Goal: Use online tool/utility: Utilize a website feature to perform a specific function

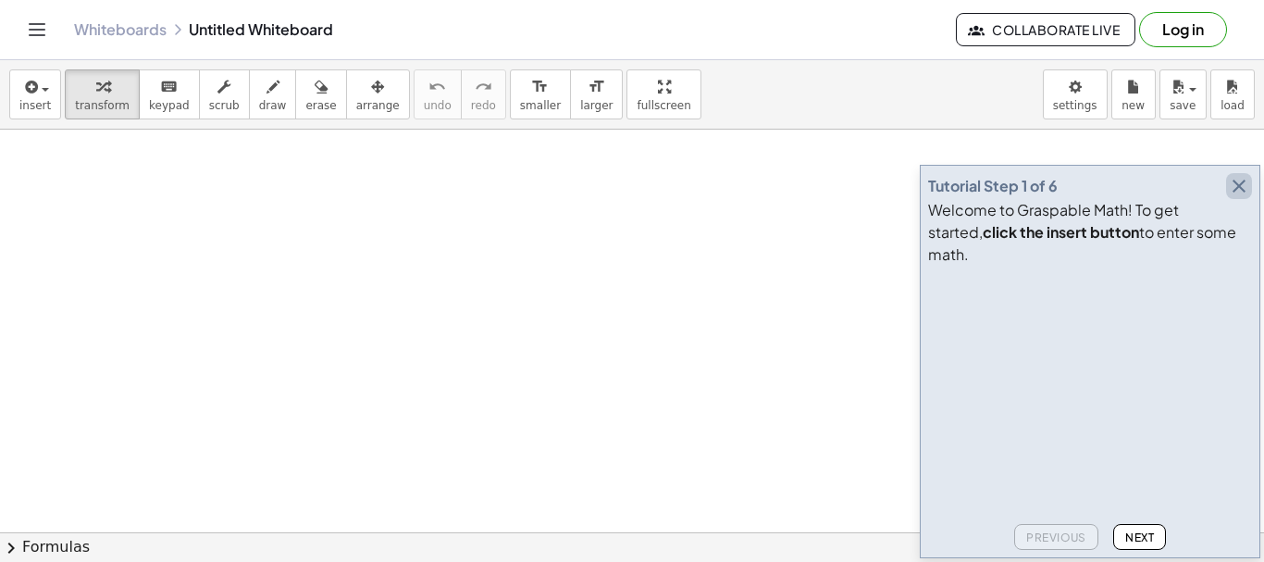
click at [1240, 197] on icon "button" at bounding box center [1239, 186] width 22 height 22
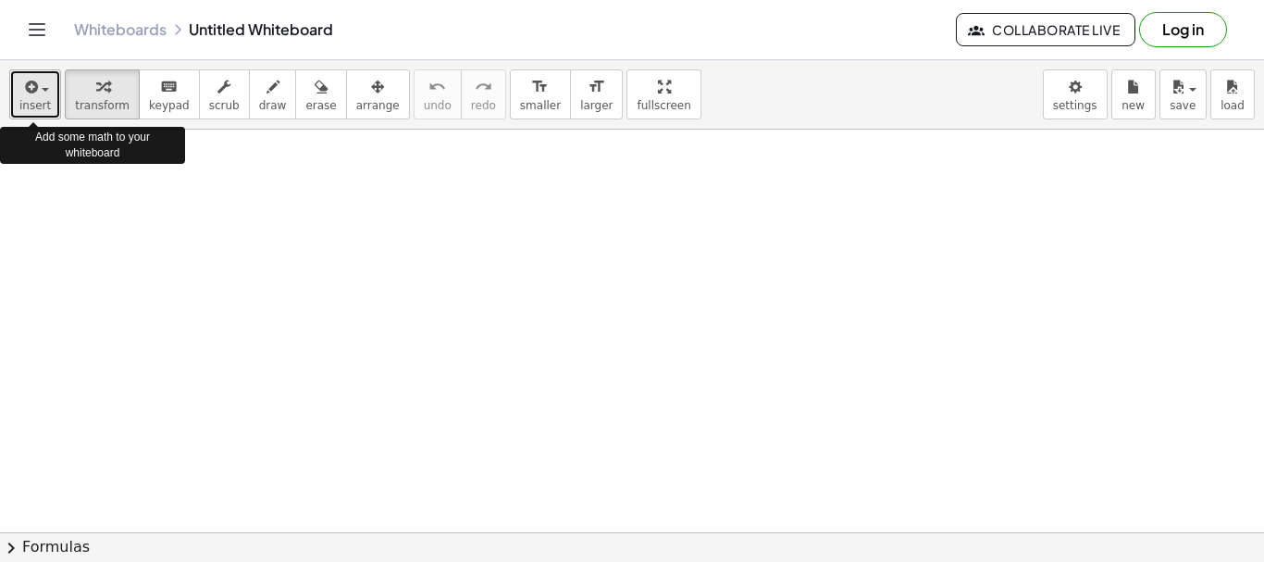
click at [28, 92] on icon "button" at bounding box center [29, 87] width 17 height 22
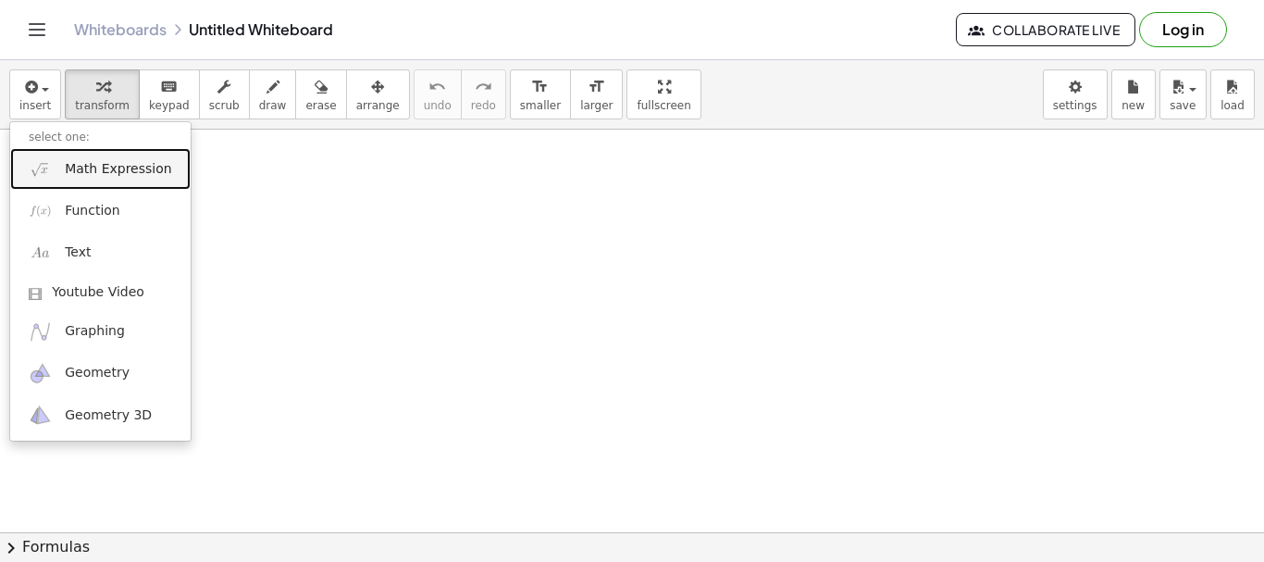
click at [101, 170] on span "Math Expression" at bounding box center [118, 169] width 106 height 19
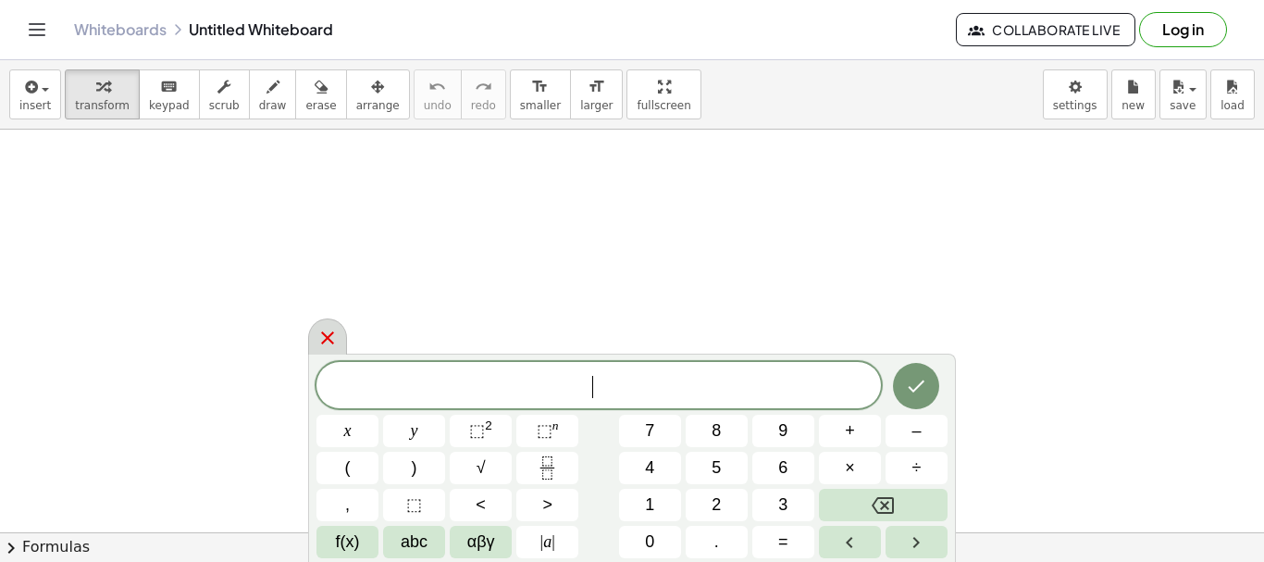
click at [330, 330] on icon at bounding box center [328, 338] width 22 height 22
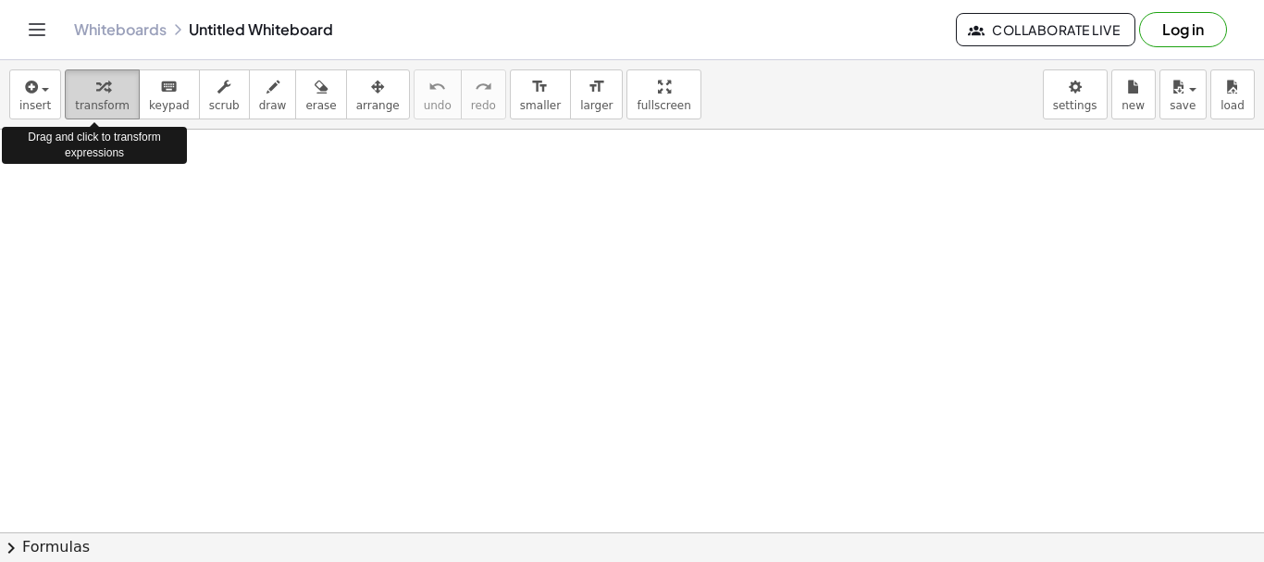
click at [96, 93] on icon "button" at bounding box center [102, 87] width 13 height 22
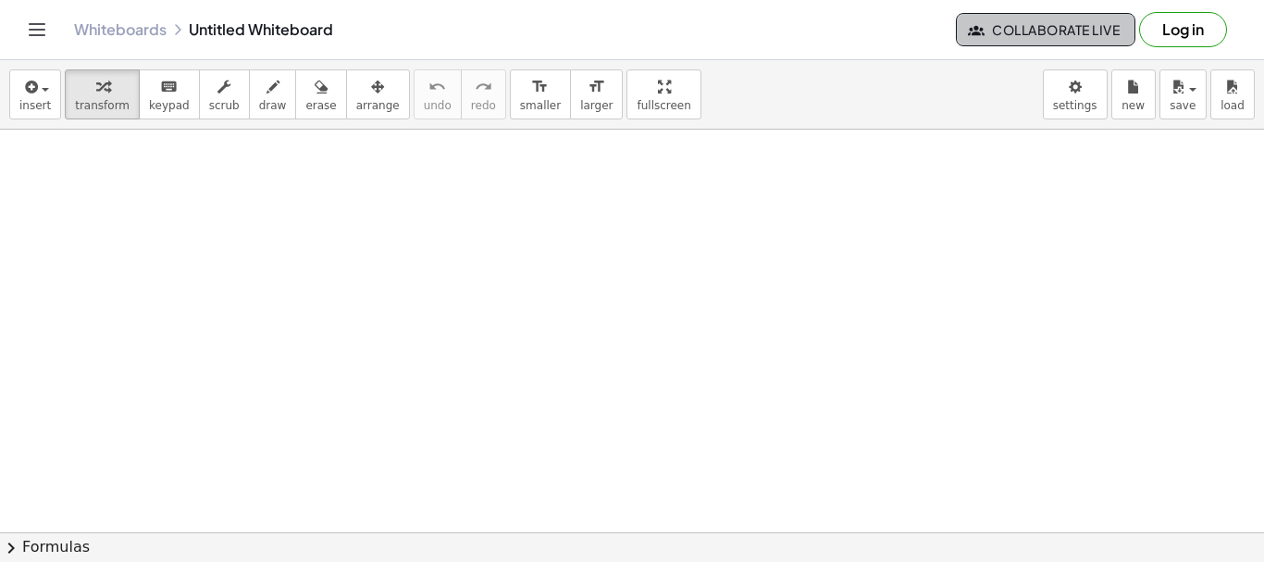
click at [1057, 30] on span "Collaborate Live" at bounding box center [1046, 29] width 148 height 17
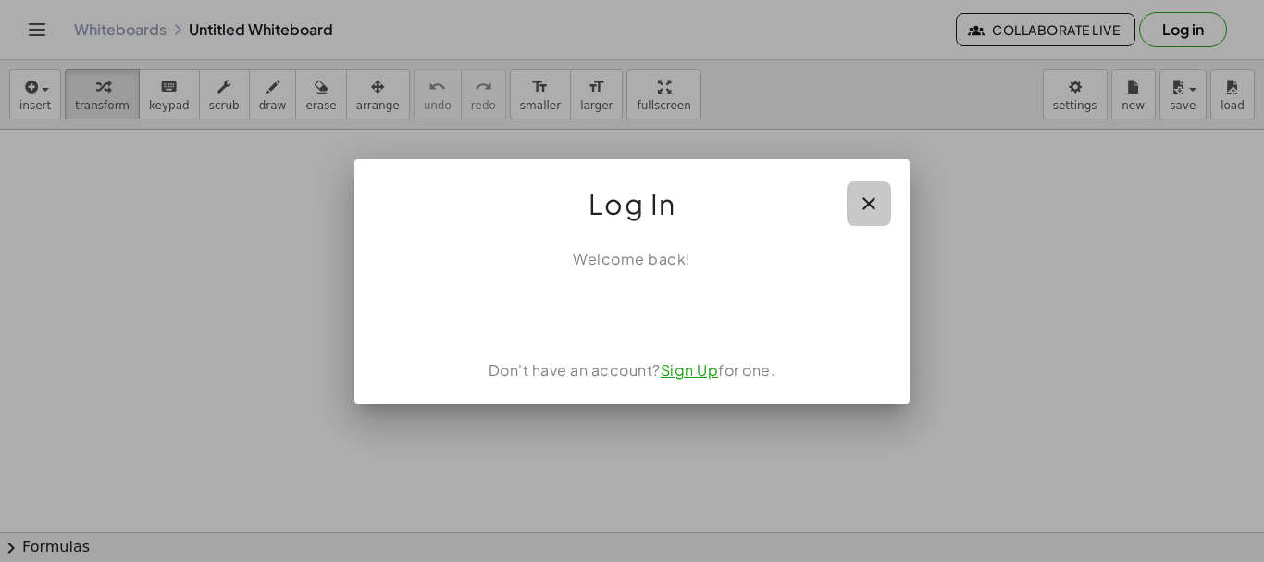
click at [877, 201] on icon "button" at bounding box center [869, 204] width 22 height 22
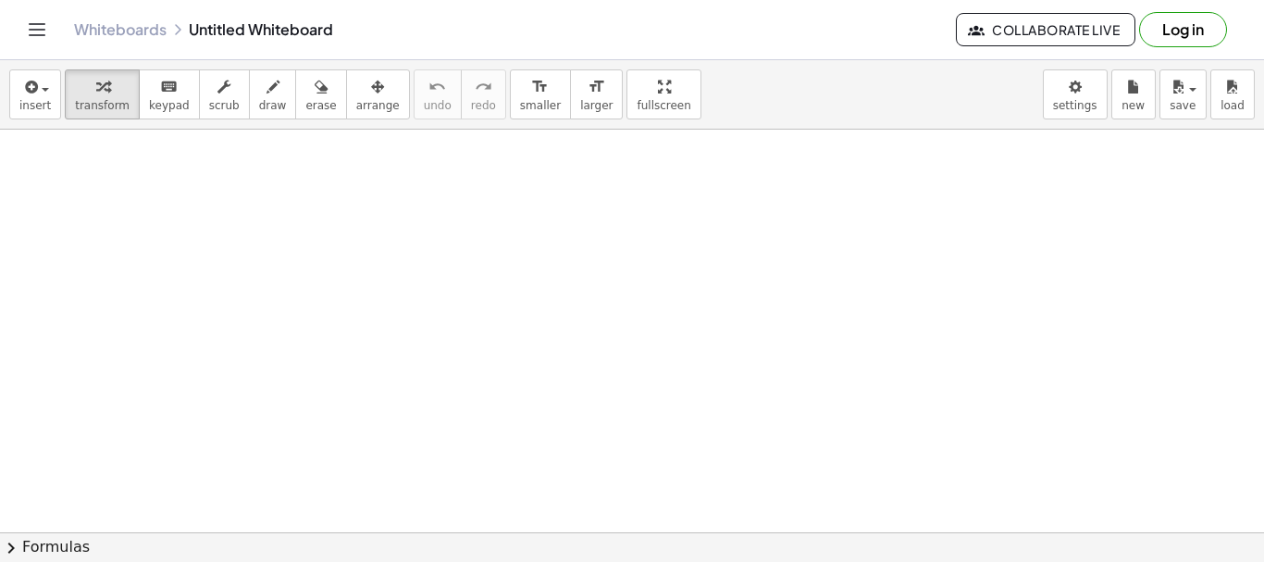
drag, startPoint x: 1110, startPoint y: 1, endPoint x: 727, endPoint y: 216, distance: 439.3
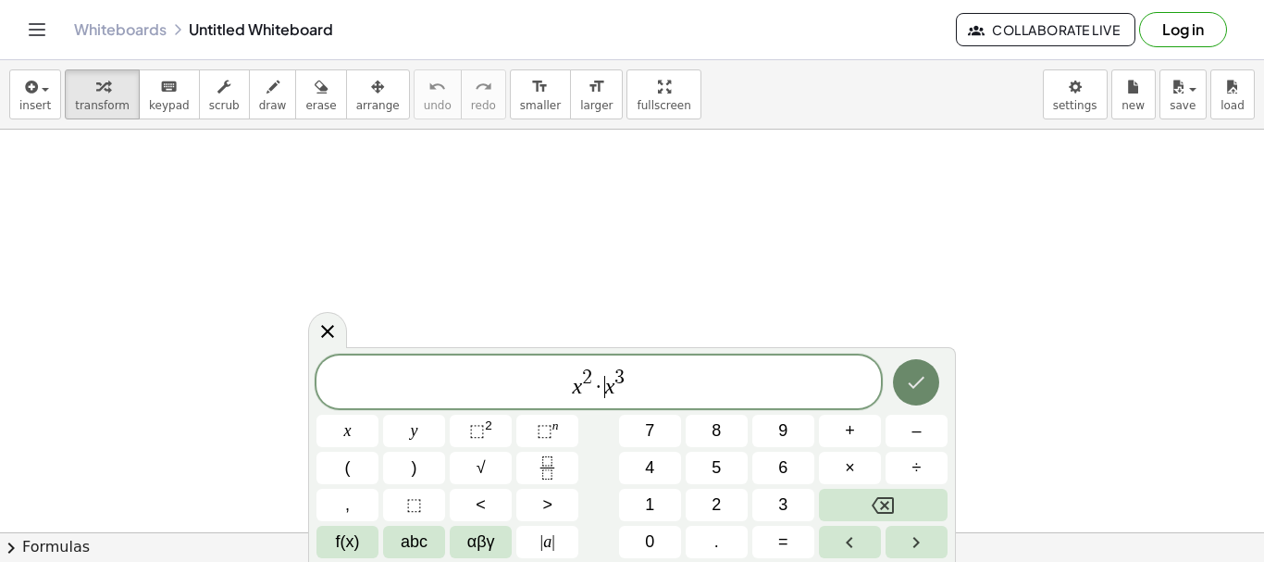
click at [919, 382] on icon "Done" at bounding box center [917, 383] width 17 height 12
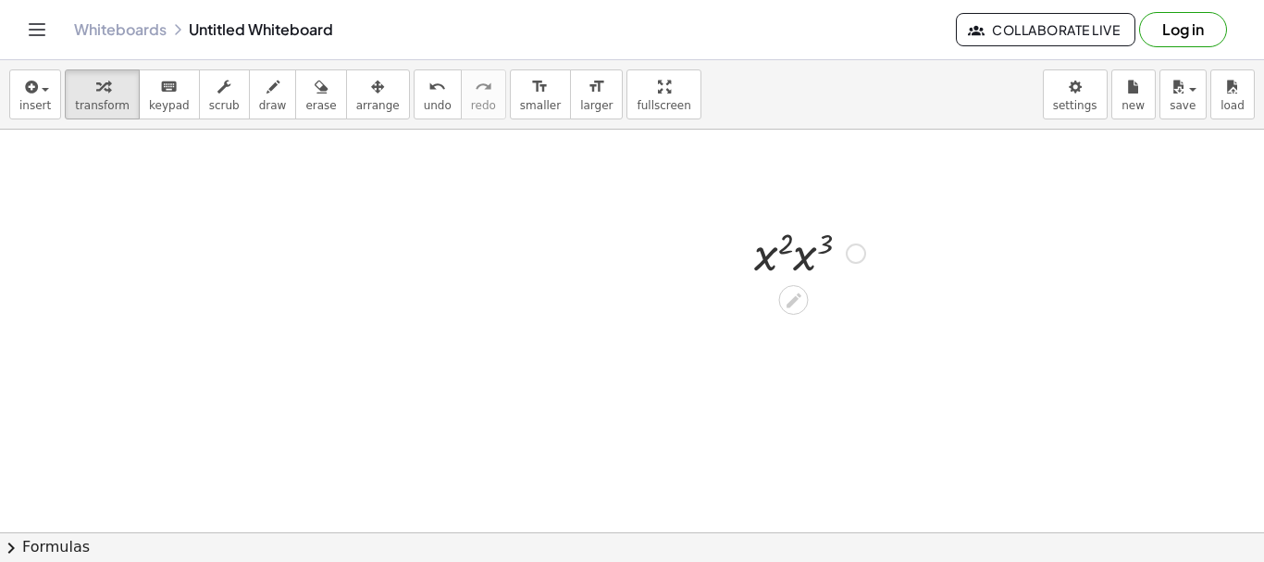
click at [858, 258] on div at bounding box center [856, 253] width 20 height 20
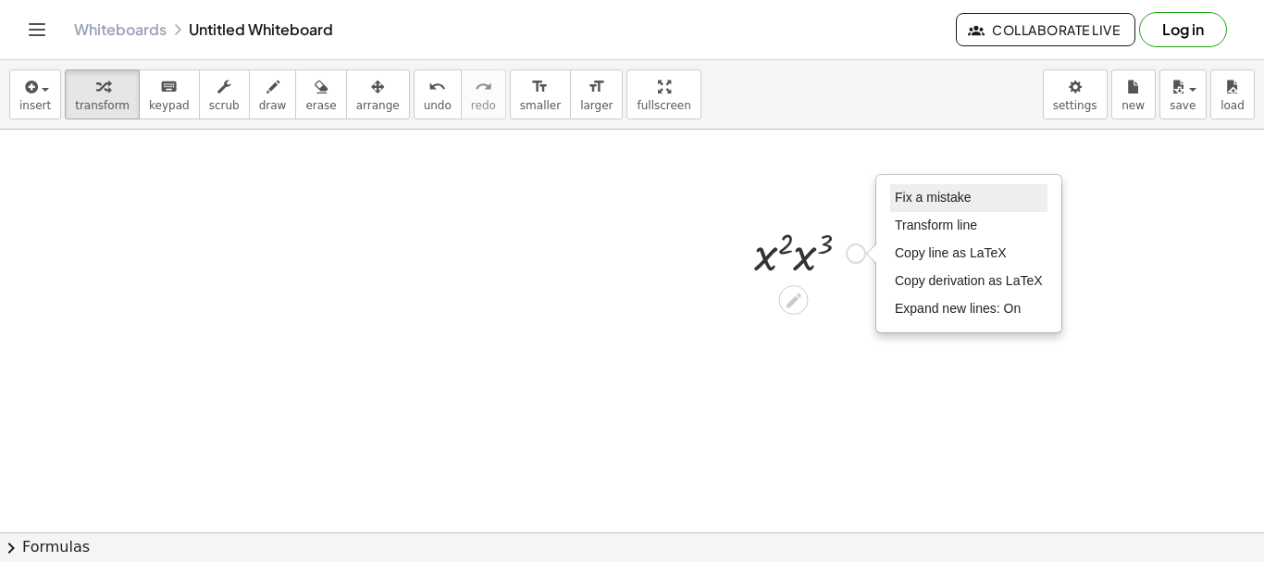
click at [908, 197] on span "Fix a mistake" at bounding box center [933, 197] width 76 height 15
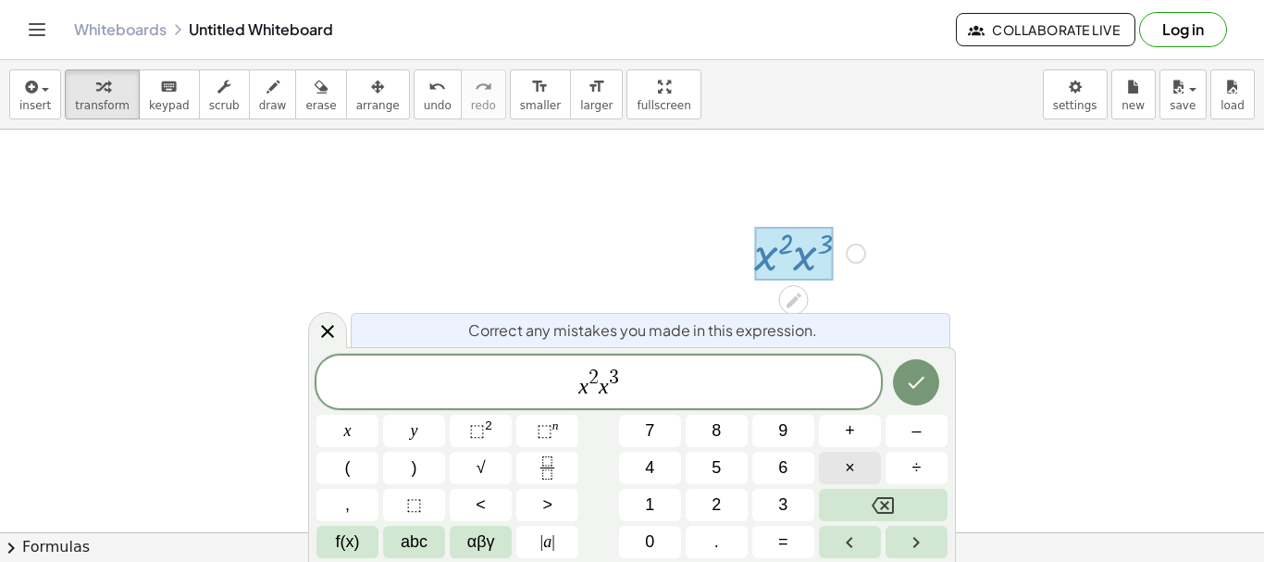
click at [854, 472] on span "×" at bounding box center [850, 467] width 10 height 25
click at [912, 376] on icon "Done" at bounding box center [916, 382] width 22 height 22
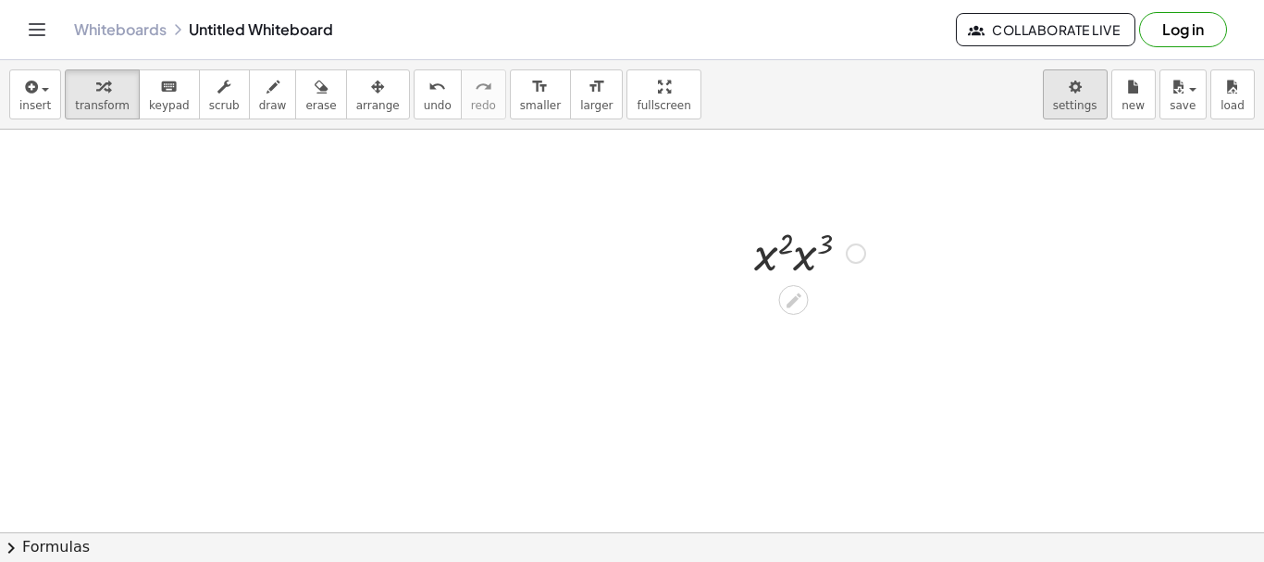
click at [1075, 99] on body "Graspable Math Activities Get Started Activity Bank Assigned Work Classes White…" at bounding box center [632, 281] width 1264 height 562
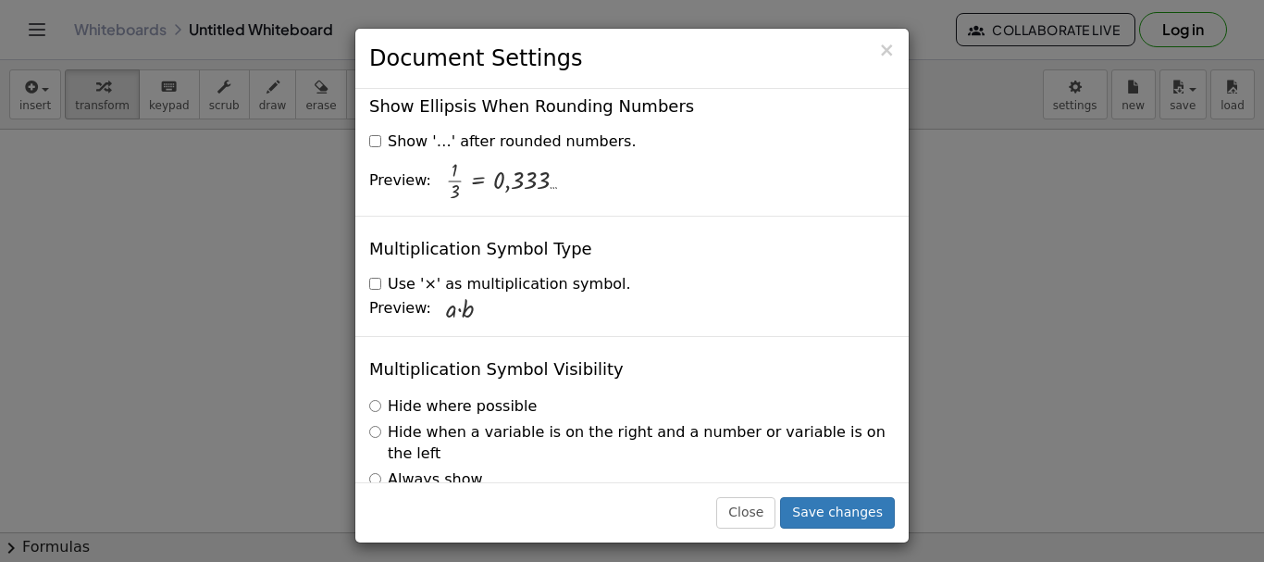
scroll to position [4551, 0]
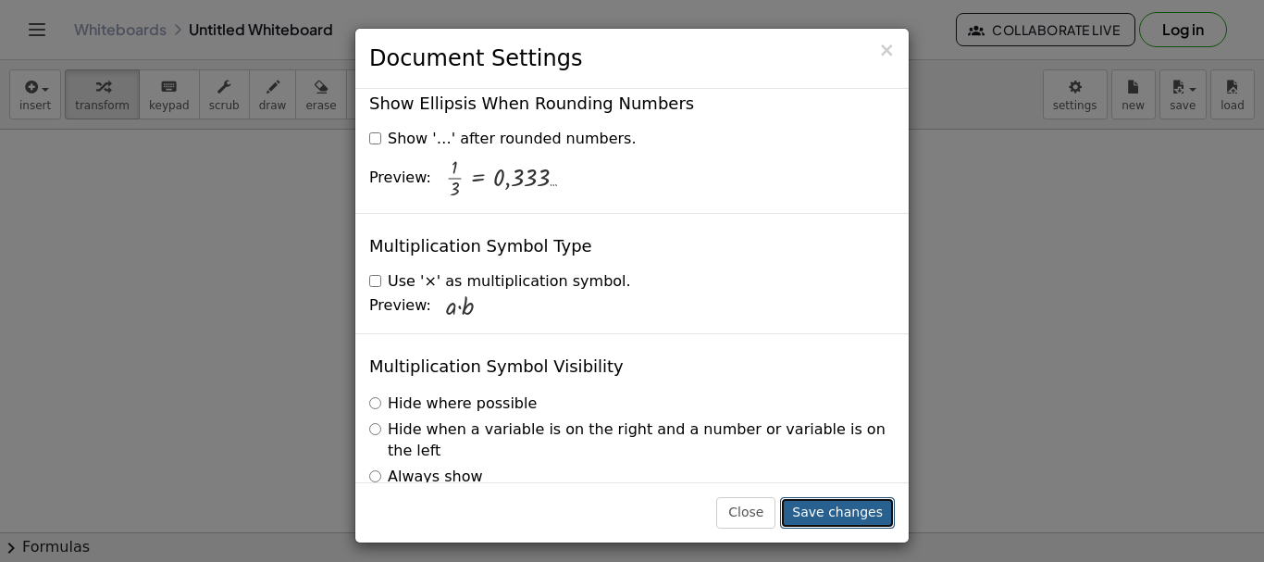
click at [831, 516] on button "Save changes" at bounding box center [837, 512] width 115 height 31
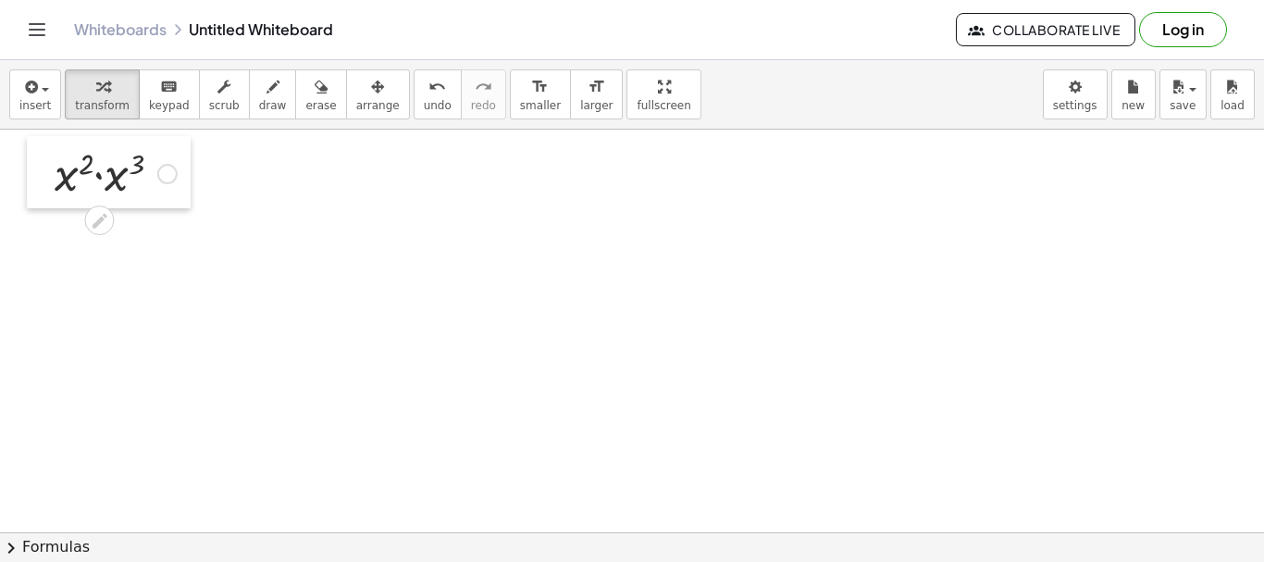
drag, startPoint x: 728, startPoint y: 291, endPoint x: 50, endPoint y: 180, distance: 686.6
click at [50, 180] on div at bounding box center [41, 172] width 28 height 72
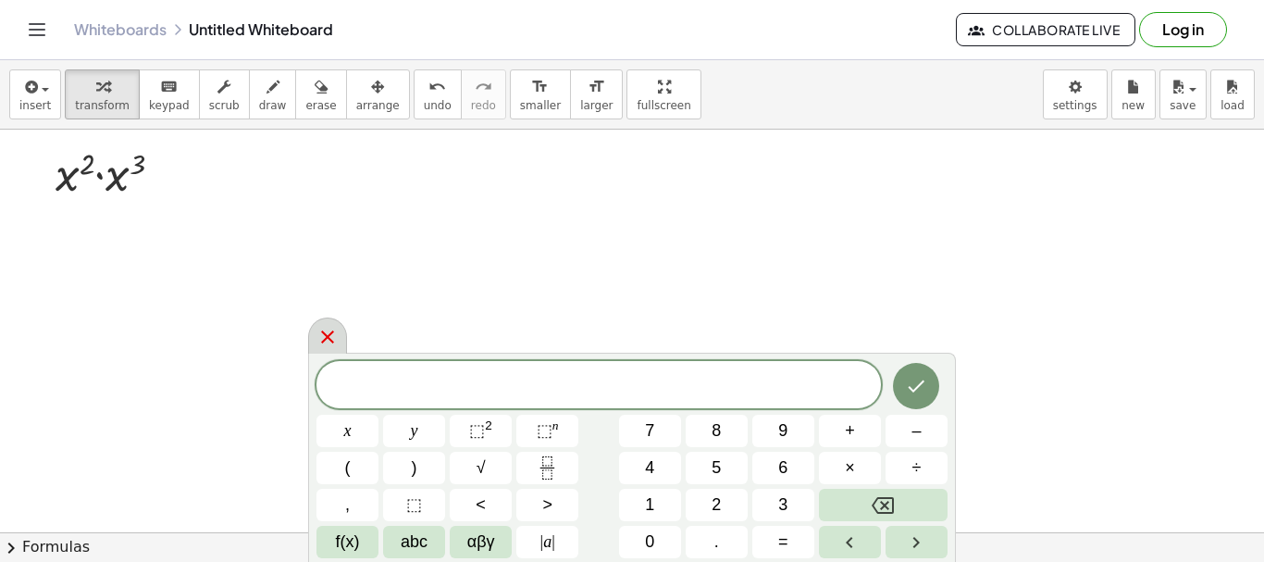
click at [331, 335] on icon at bounding box center [327, 336] width 13 height 13
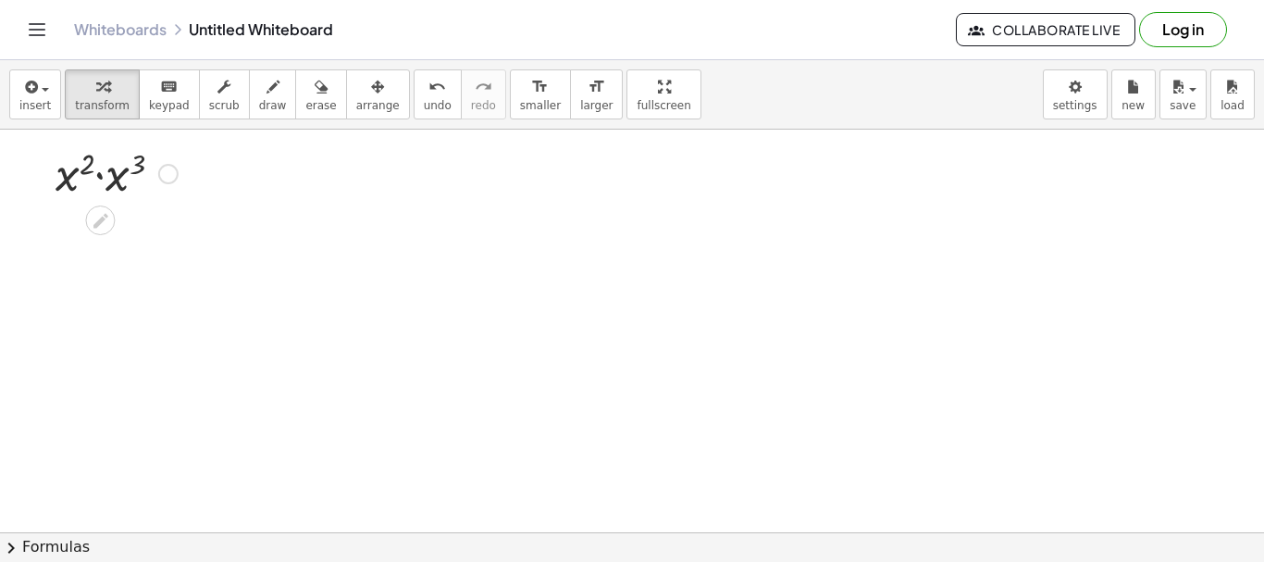
click at [99, 178] on div at bounding box center [116, 172] width 141 height 63
click at [111, 228] on div at bounding box center [116, 234] width 141 height 61
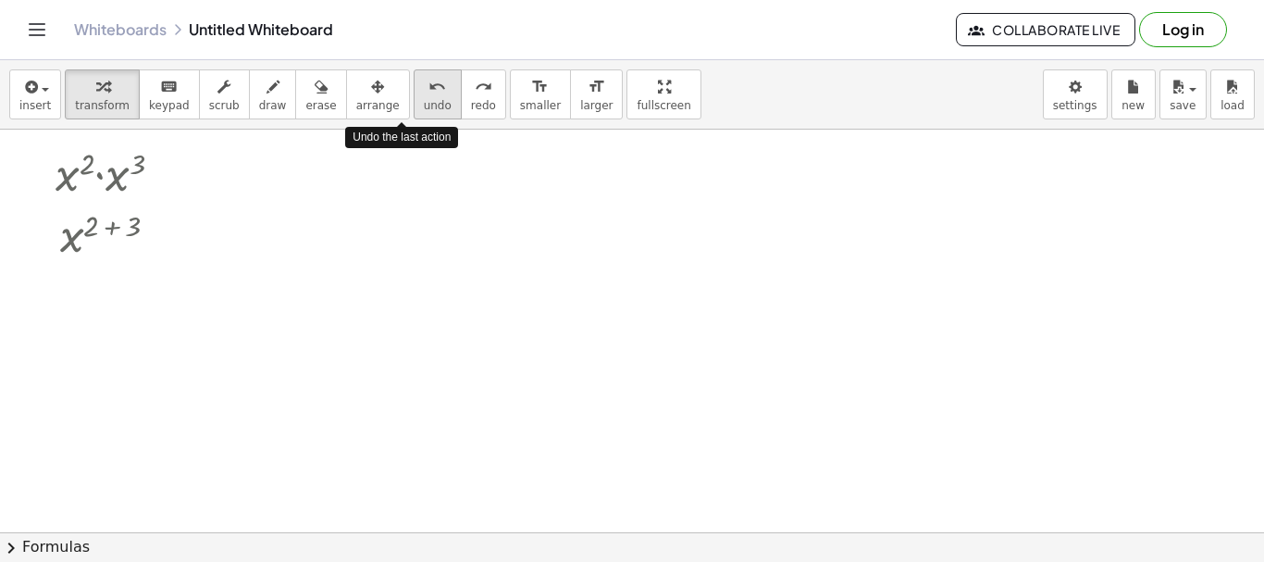
click at [424, 99] on span "undo" at bounding box center [438, 105] width 28 height 13
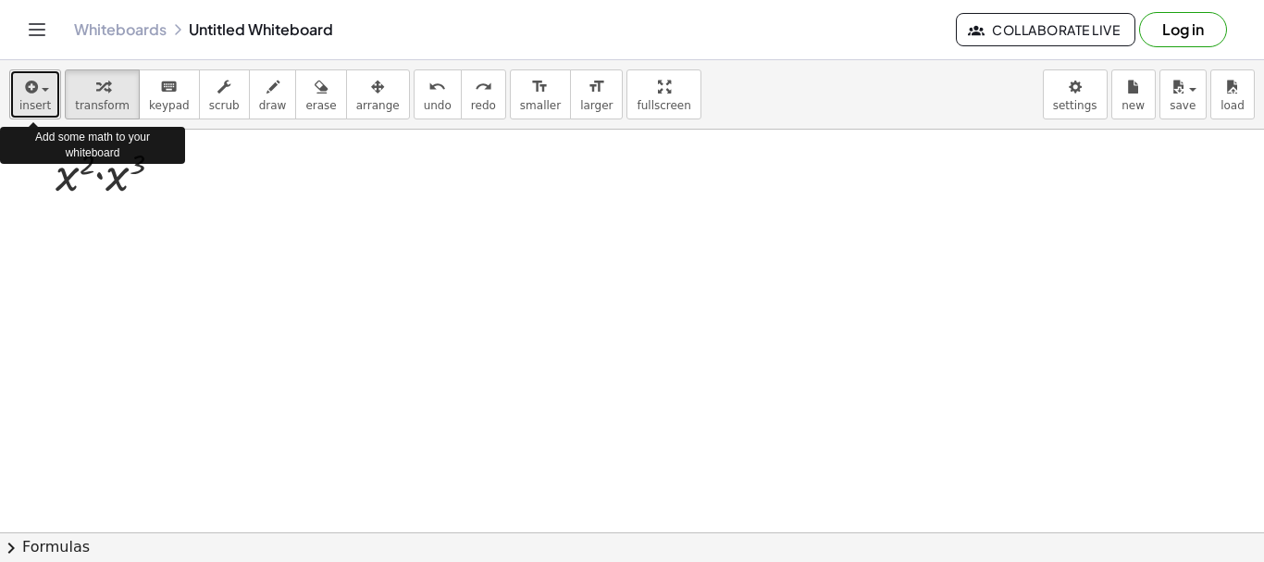
click at [50, 90] on button "insert" at bounding box center [35, 94] width 52 height 50
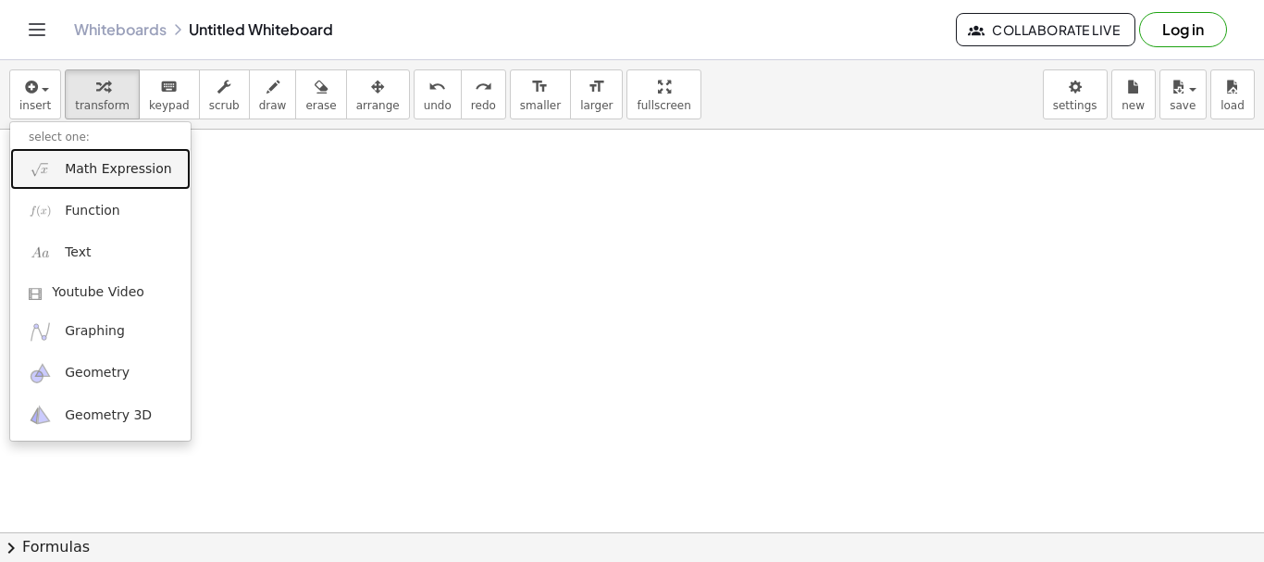
click at [104, 164] on span "Math Expression" at bounding box center [118, 169] width 106 height 19
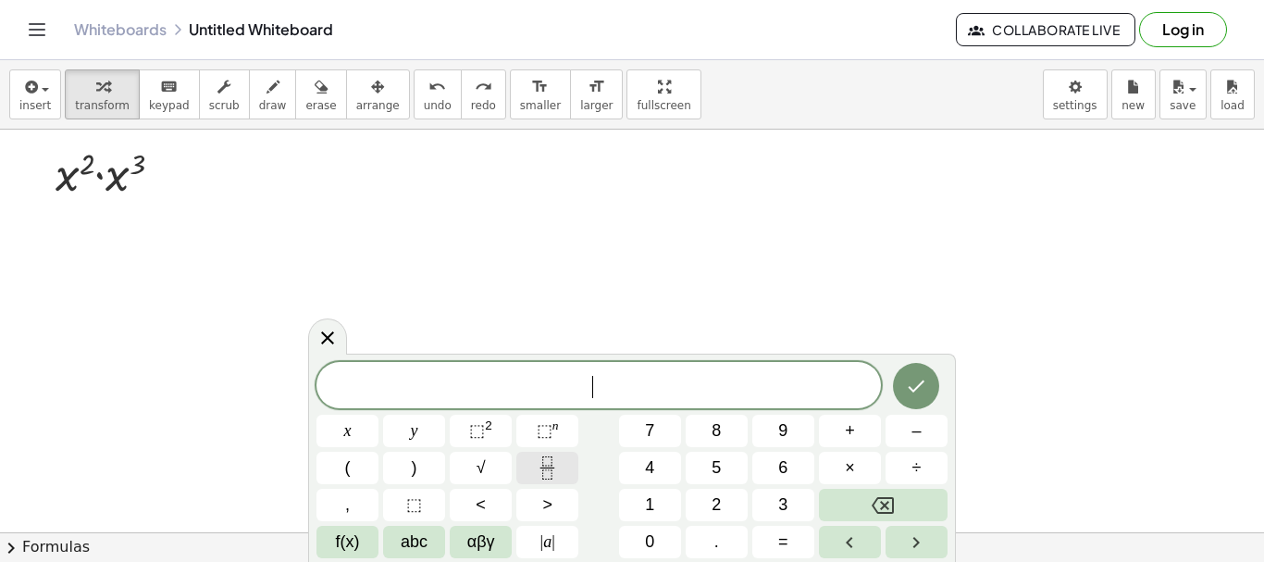
click at [546, 467] on rect "Fraction" at bounding box center [548, 467] width 14 height 1
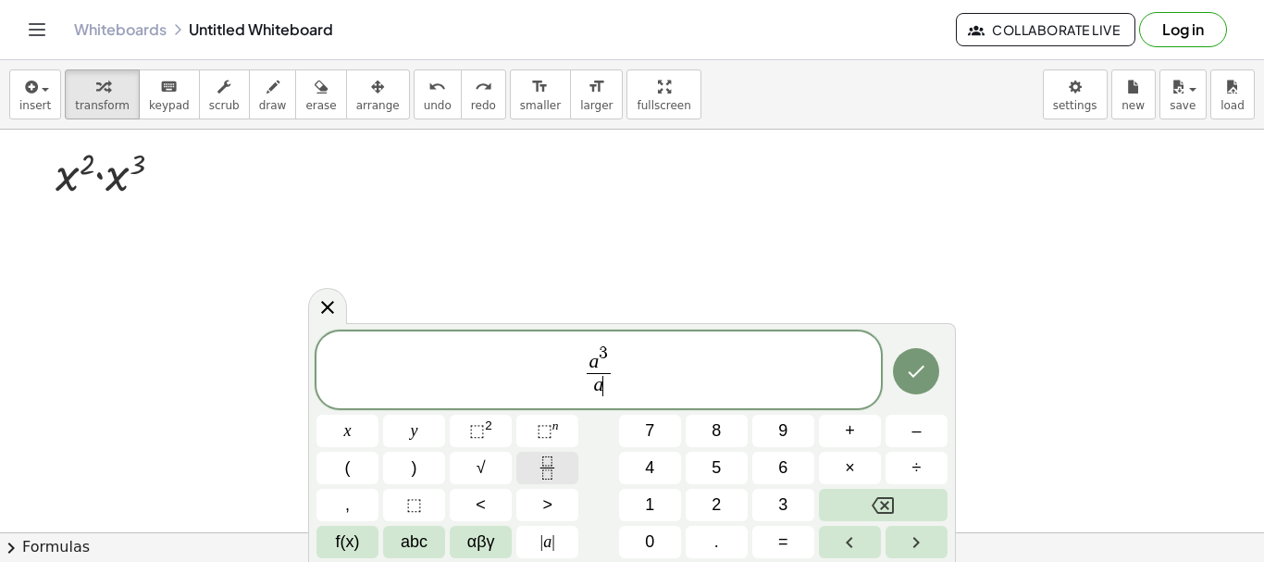
click at [546, 467] on rect "Fraction" at bounding box center [548, 467] width 14 height 1
click at [921, 367] on icon "Done" at bounding box center [916, 371] width 22 height 22
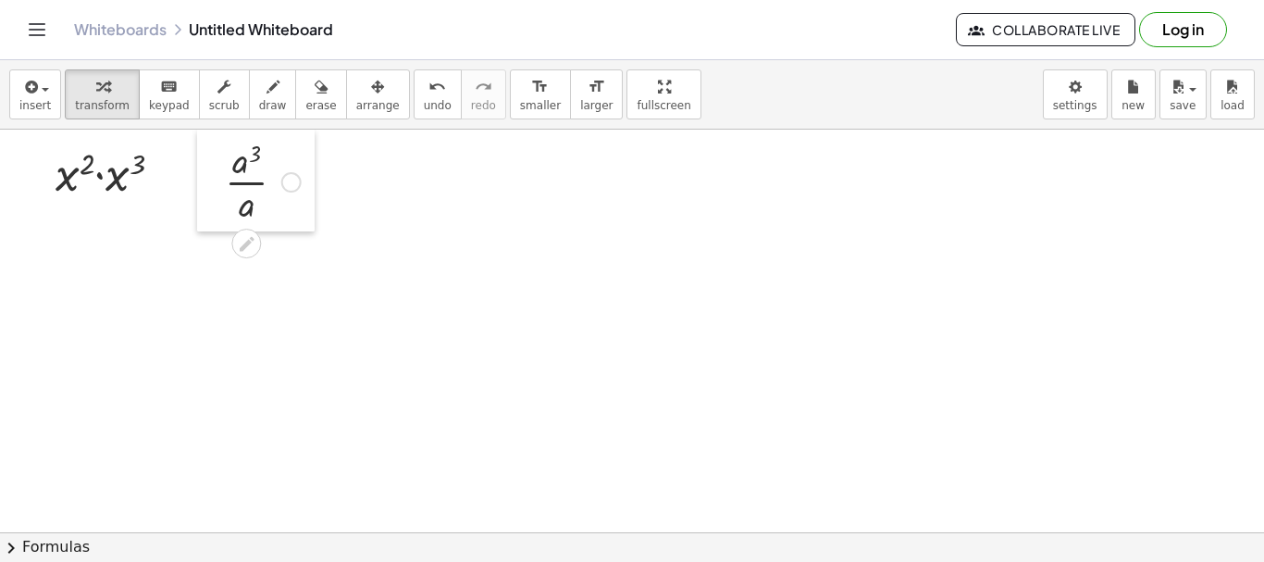
drag, startPoint x: 337, startPoint y: 219, endPoint x: 218, endPoint y: 169, distance: 129.4
click at [218, 169] on div at bounding box center [211, 181] width 28 height 102
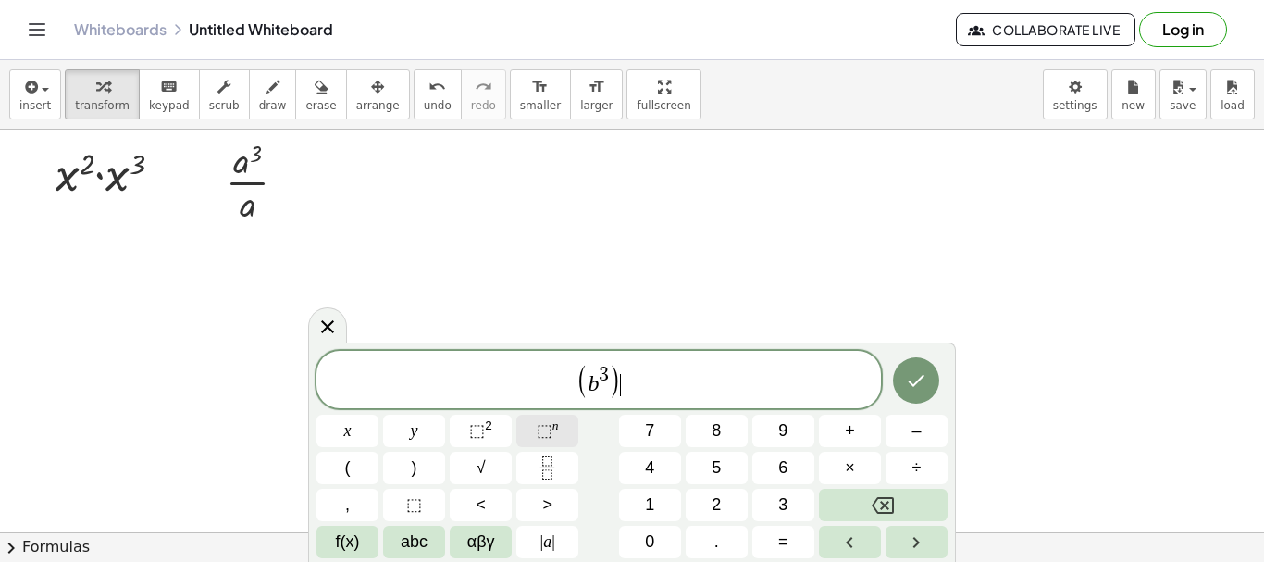
click at [554, 430] on sup "n" at bounding box center [556, 425] width 6 height 14
click at [911, 377] on icon "Done" at bounding box center [916, 380] width 22 height 22
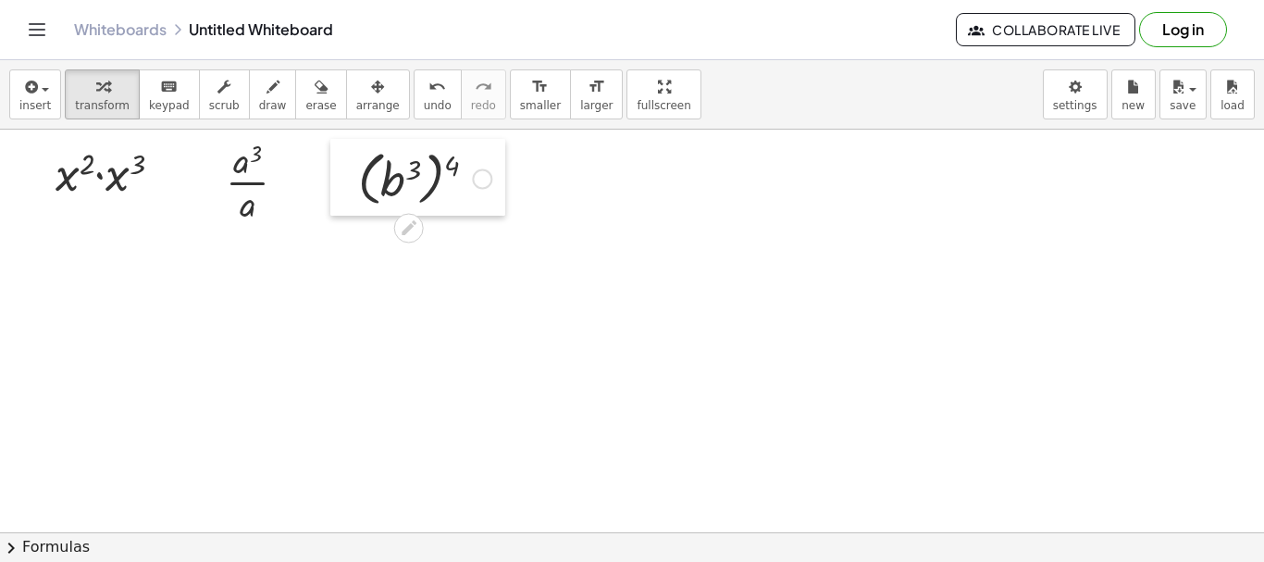
drag, startPoint x: 456, startPoint y: 187, endPoint x: 344, endPoint y: 182, distance: 112.1
click at [344, 182] on div at bounding box center [344, 177] width 28 height 77
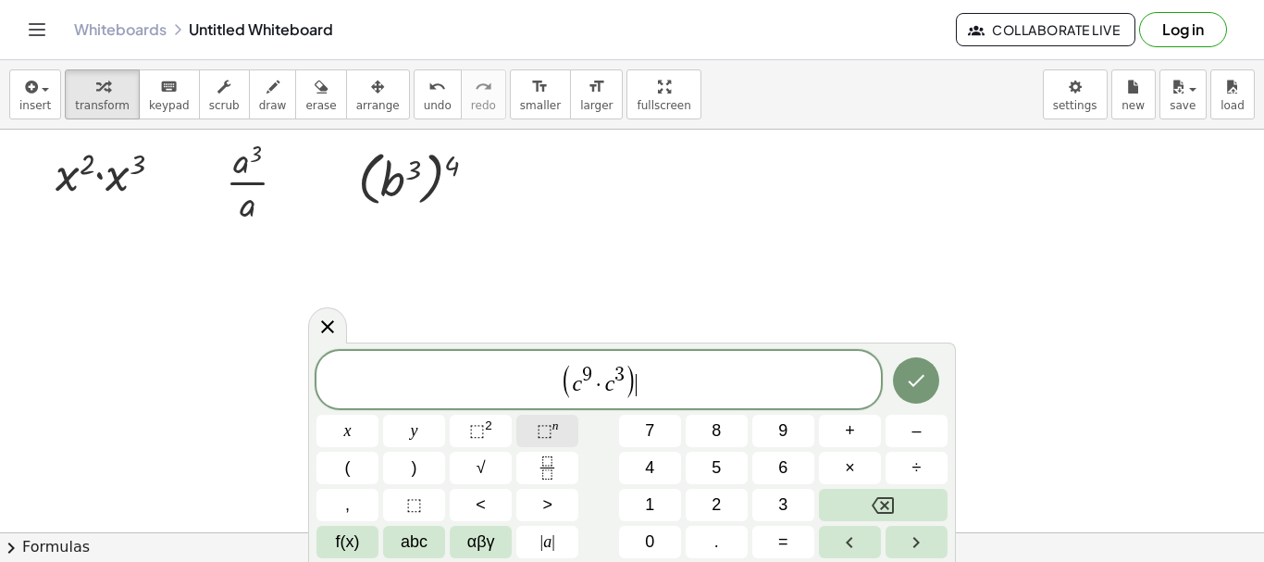
click at [558, 433] on button "⬚ n" at bounding box center [547, 431] width 62 height 32
click at [583, 374] on span "9" at bounding box center [583, 375] width 10 height 20
click at [667, 383] on span "( c 2 · c 3 ) 4 ​" at bounding box center [599, 381] width 565 height 38
click at [920, 369] on icon "Done" at bounding box center [916, 380] width 22 height 22
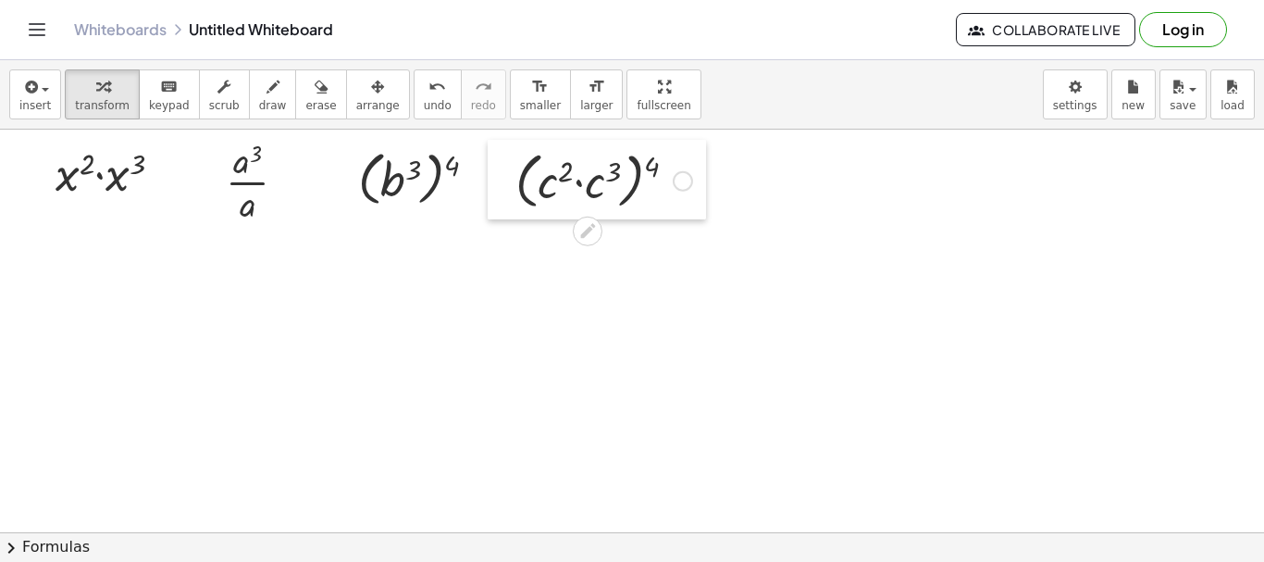
drag, startPoint x: 600, startPoint y: 246, endPoint x: 499, endPoint y: 179, distance: 121.4
click at [499, 179] on div at bounding box center [502, 180] width 28 height 80
click at [502, 176] on div at bounding box center [505, 177] width 28 height 80
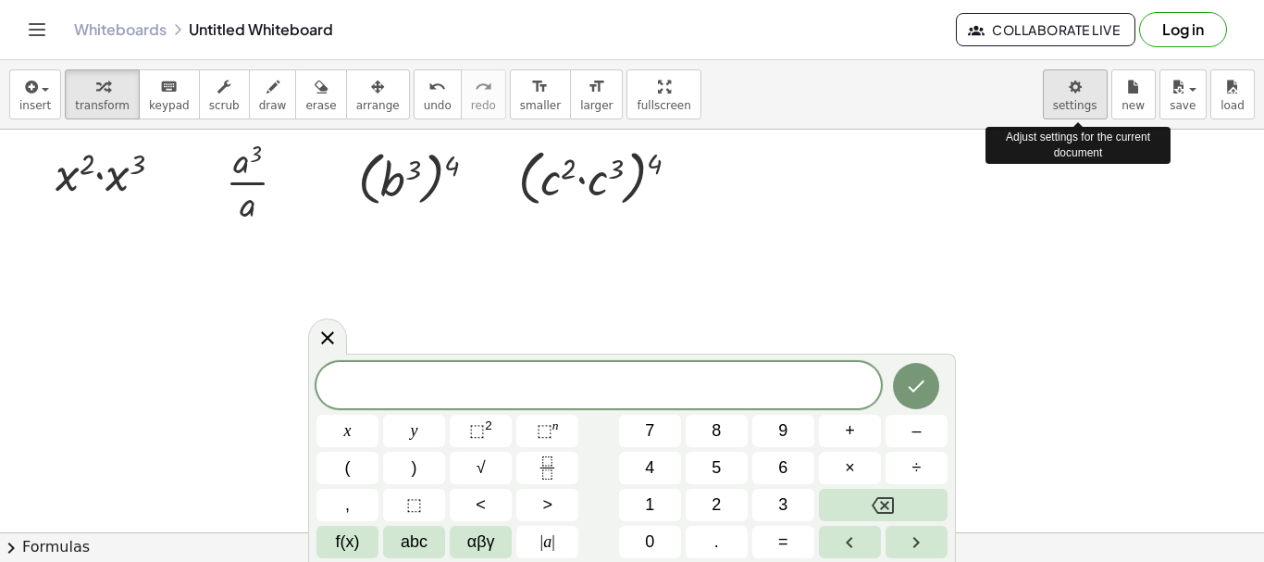
click at [1076, 103] on body "Graspable Math Activities Get Started Activity Bank Assigned Work Classes White…" at bounding box center [632, 281] width 1264 height 562
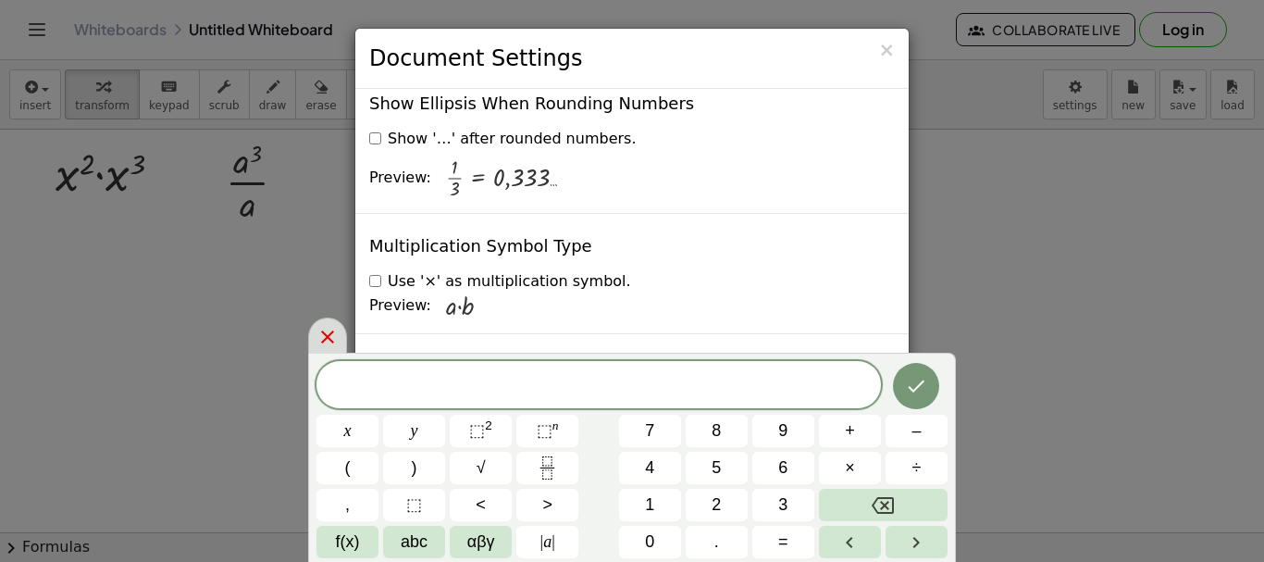
click at [326, 328] on icon at bounding box center [328, 337] width 22 height 22
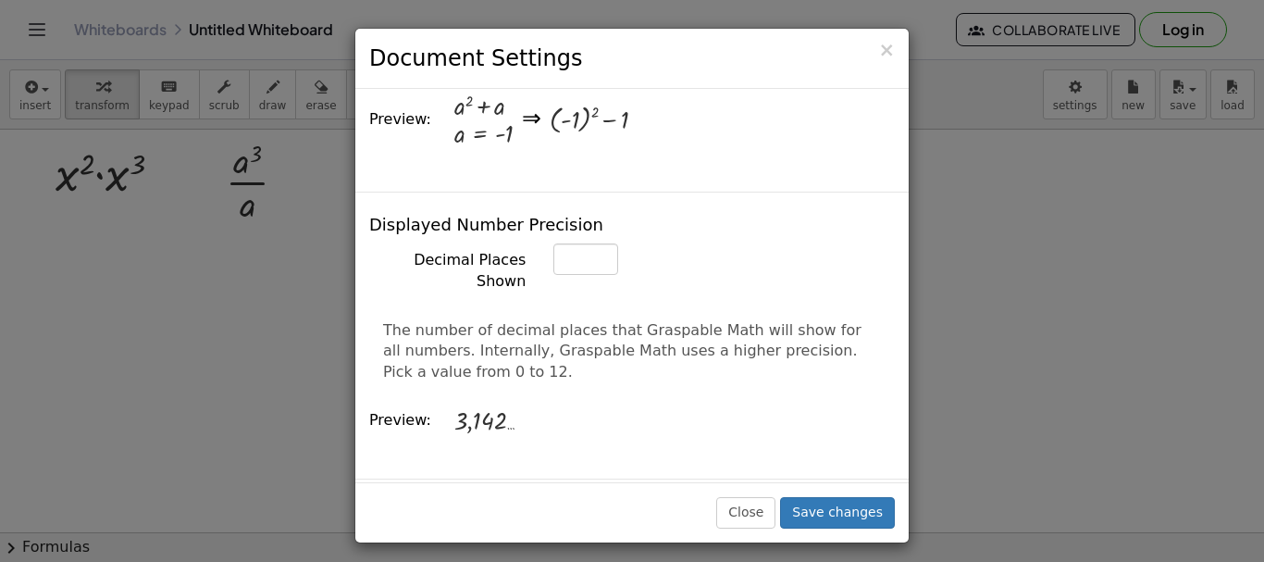
scroll to position [188, 0]
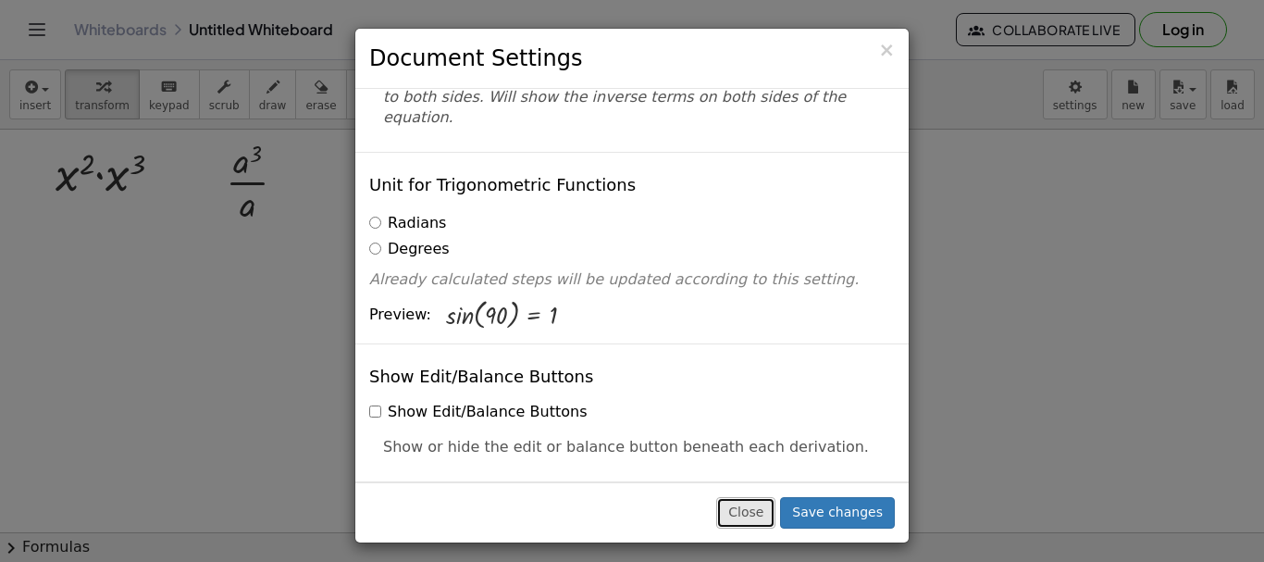
click at [752, 515] on button "Close" at bounding box center [745, 512] width 59 height 31
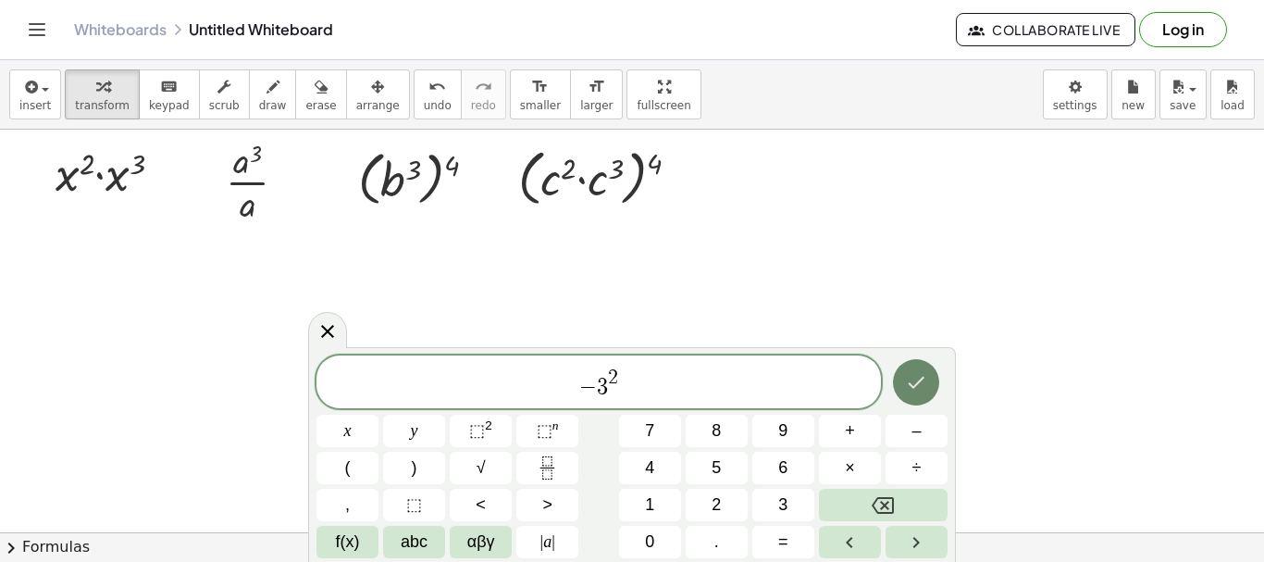
click at [926, 382] on icon "Done" at bounding box center [916, 382] width 22 height 22
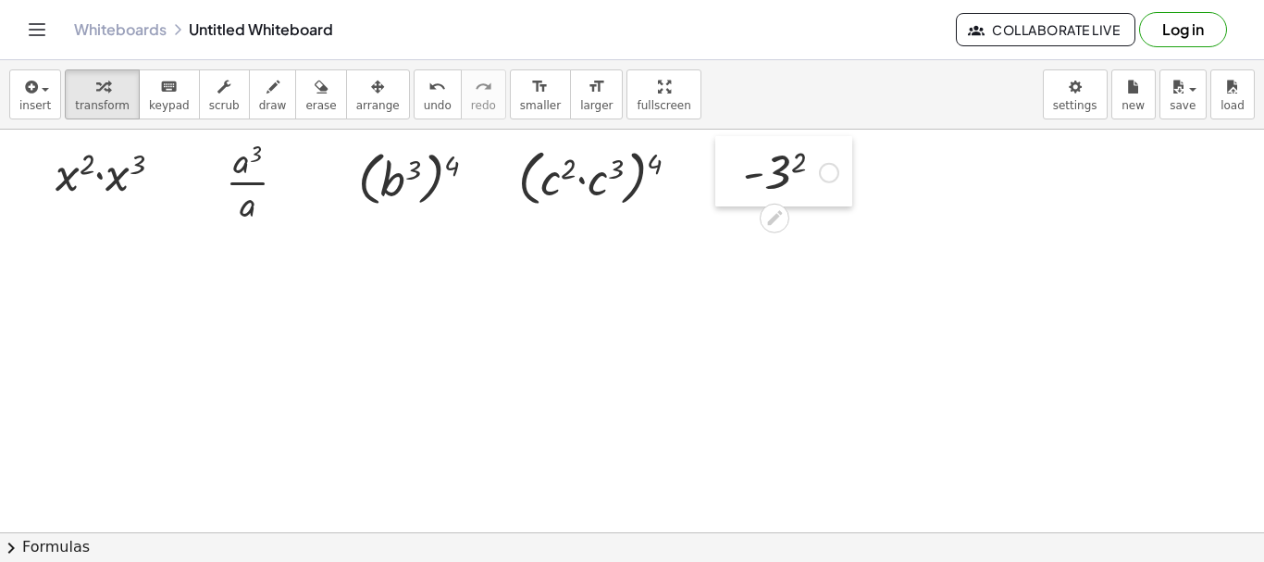
drag, startPoint x: 800, startPoint y: 231, endPoint x: 731, endPoint y: 180, distance: 85.3
click at [731, 180] on div at bounding box center [729, 171] width 28 height 70
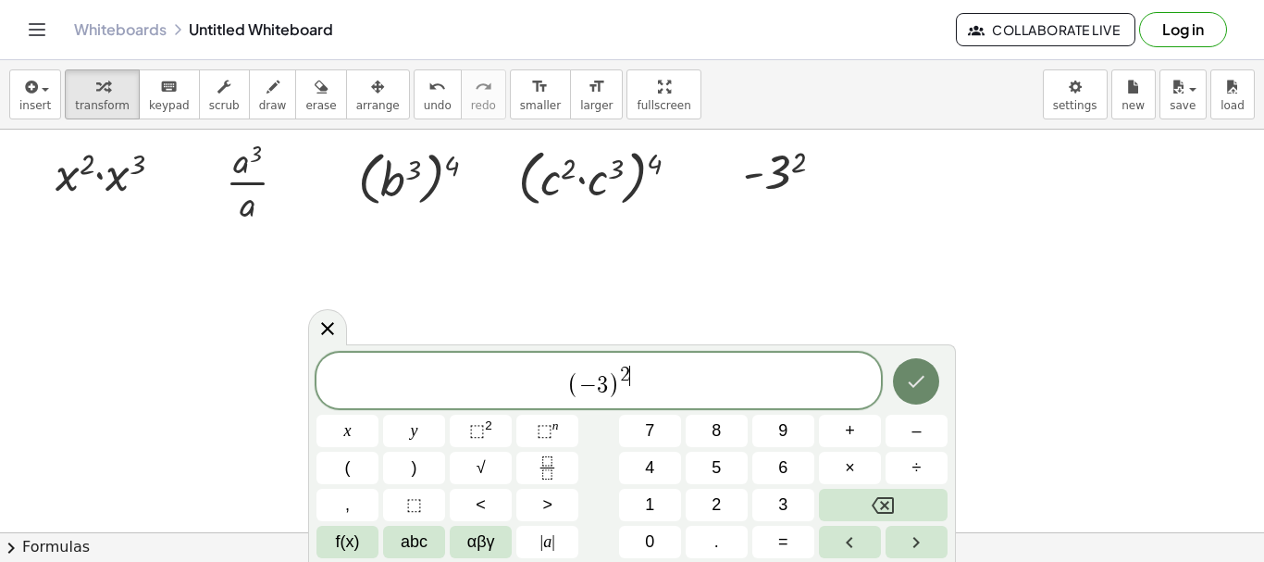
click at [920, 378] on icon "Done" at bounding box center [916, 381] width 22 height 22
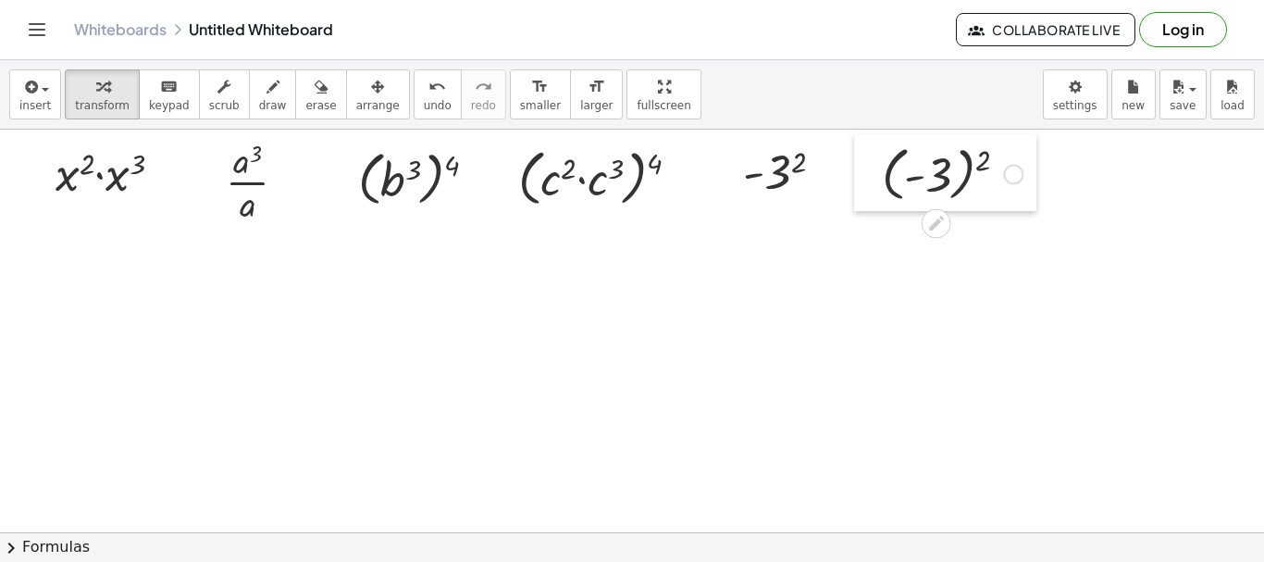
drag, startPoint x: 937, startPoint y: 243, endPoint x: 876, endPoint y: 184, distance: 84.5
click at [876, 184] on div at bounding box center [868, 172] width 28 height 77
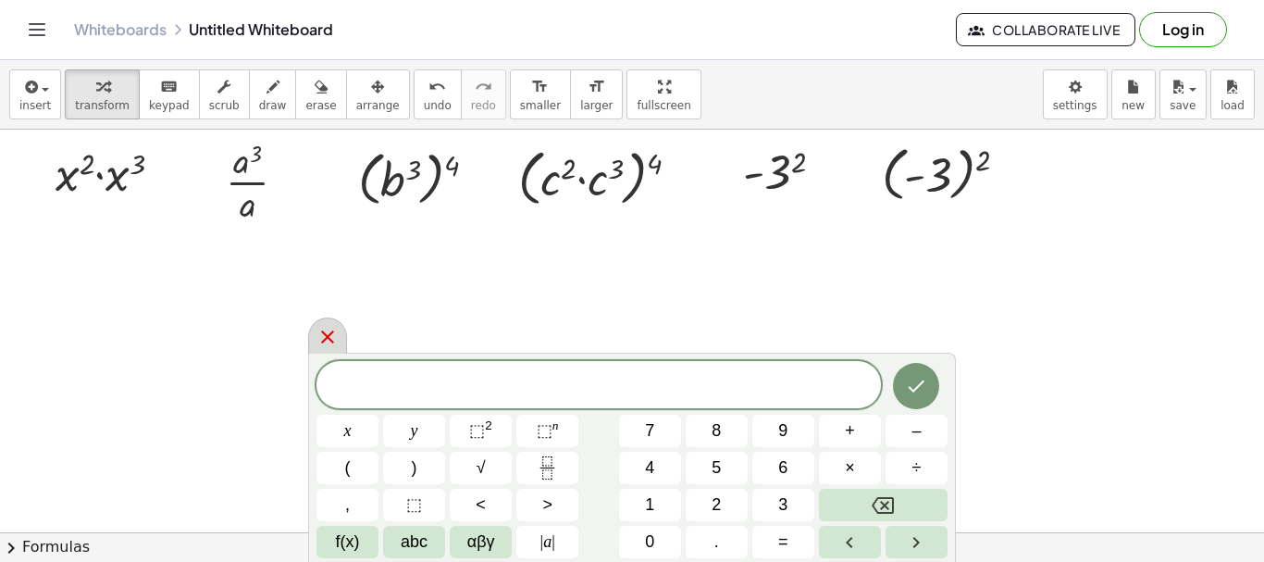
click at [342, 333] on div at bounding box center [327, 335] width 39 height 36
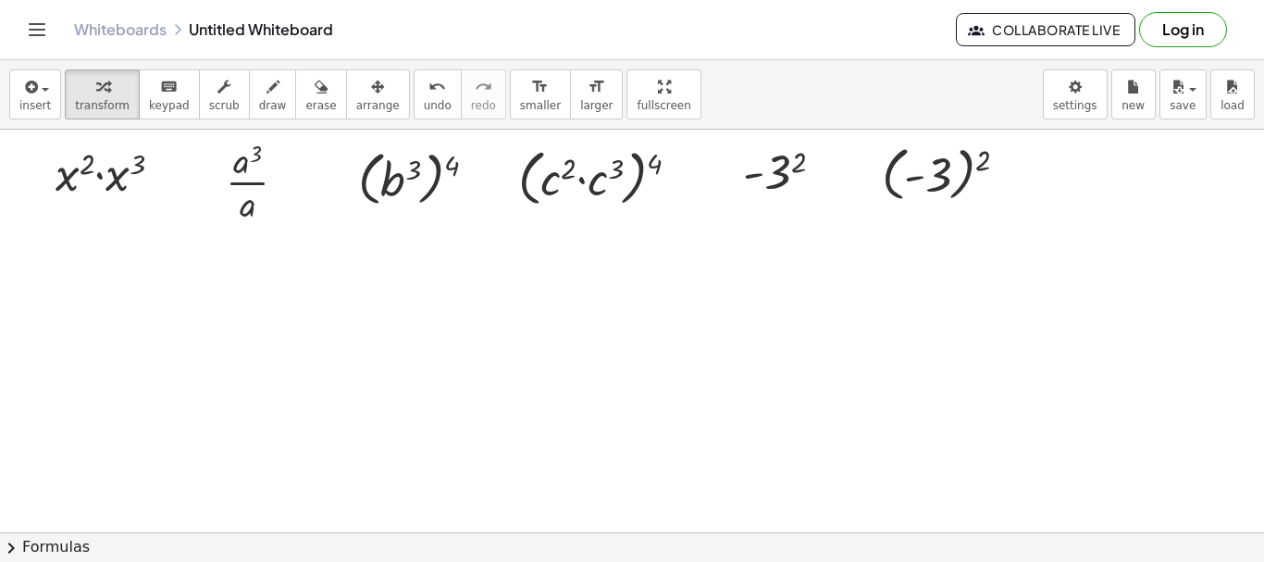
click at [964, 182] on div at bounding box center [952, 173] width 159 height 68
click at [424, 95] on div "undo" at bounding box center [438, 86] width 28 height 22
click at [786, 167] on div at bounding box center [791, 171] width 114 height 61
click at [429, 90] on icon "undo" at bounding box center [438, 87] width 18 height 22
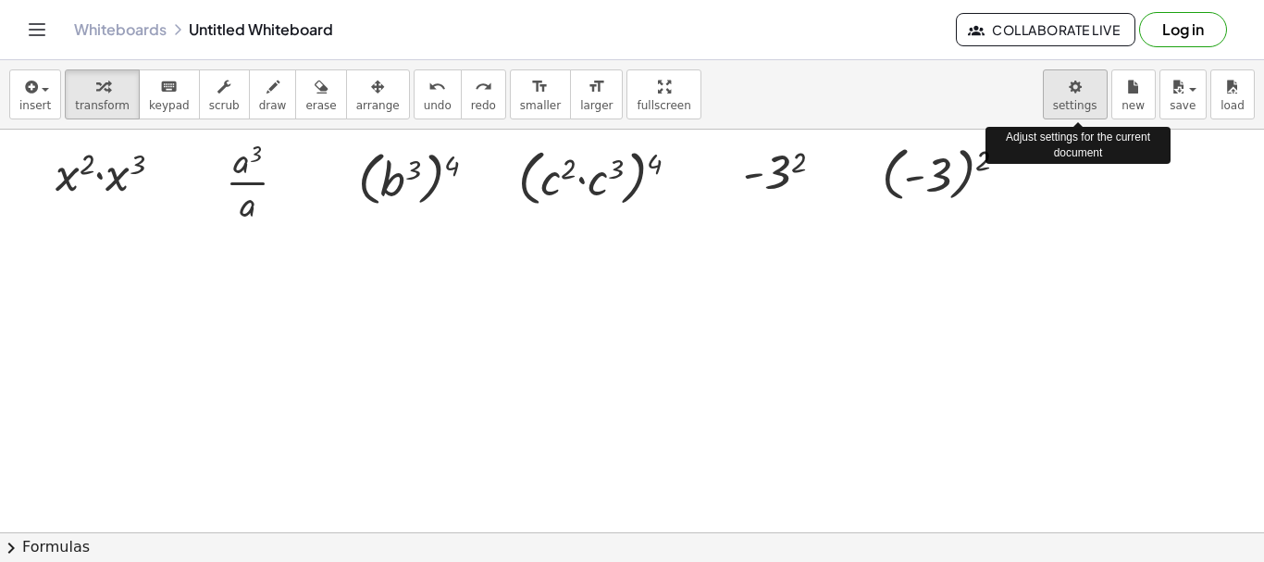
click at [1091, 104] on body "Graspable Math Activities Get Started Activity Bank Assigned Work Classes White…" at bounding box center [632, 281] width 1264 height 562
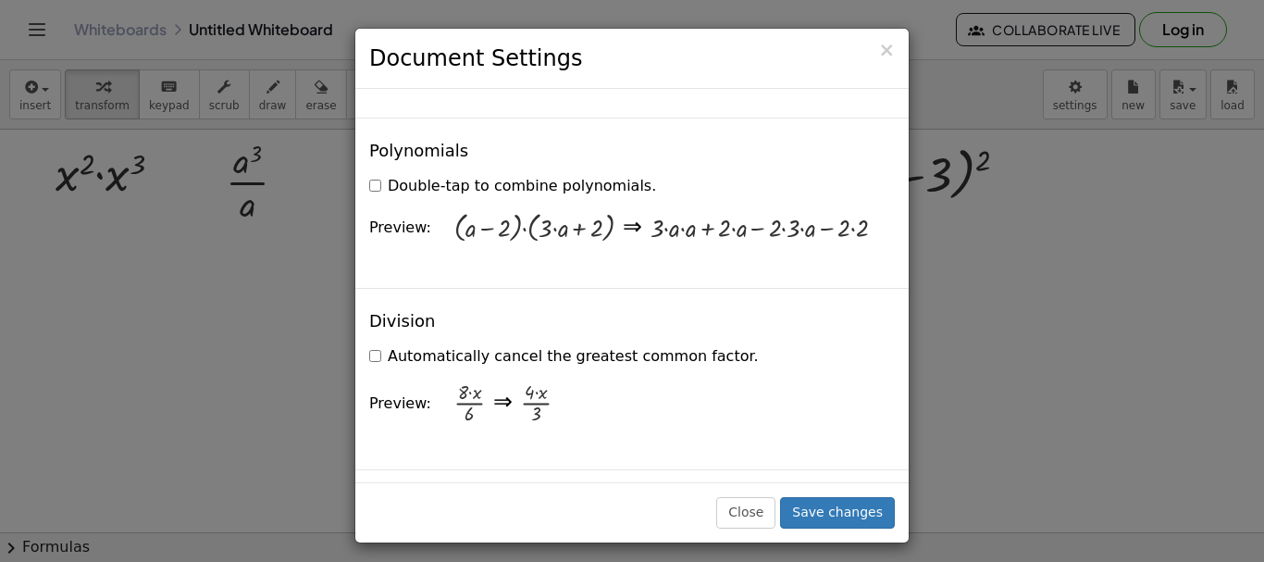
scroll to position [1802, 0]
click at [367, 292] on div "Division Automatically cancel the greatest common factor. Preview: · 8 · x · 6 …" at bounding box center [632, 377] width 554 height 181
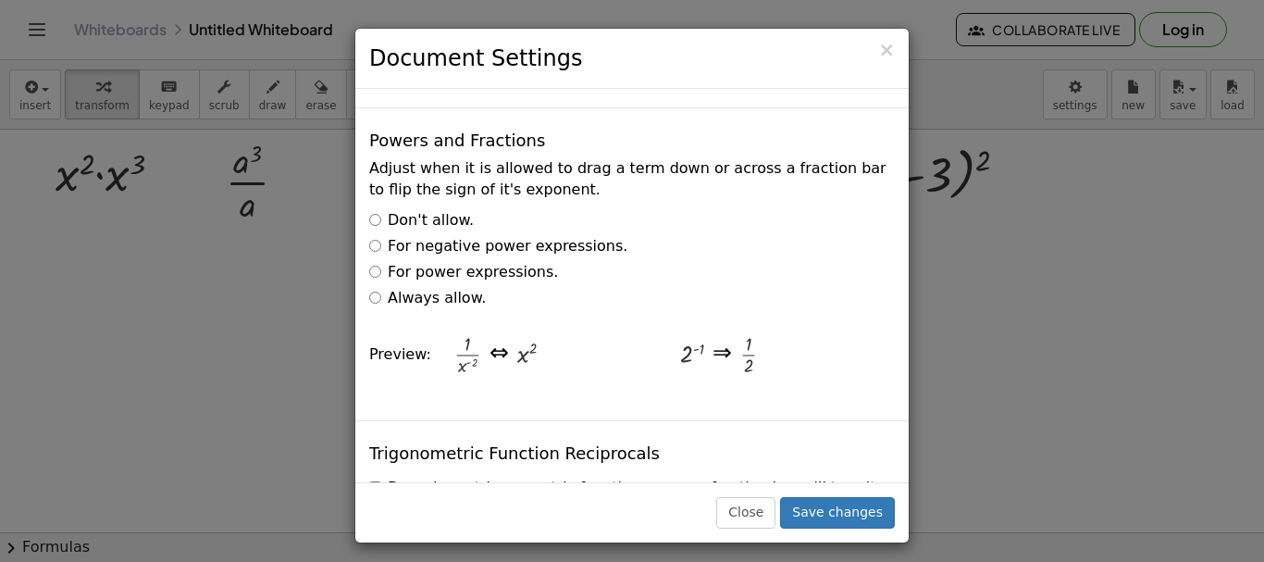
scroll to position [2950, 0]
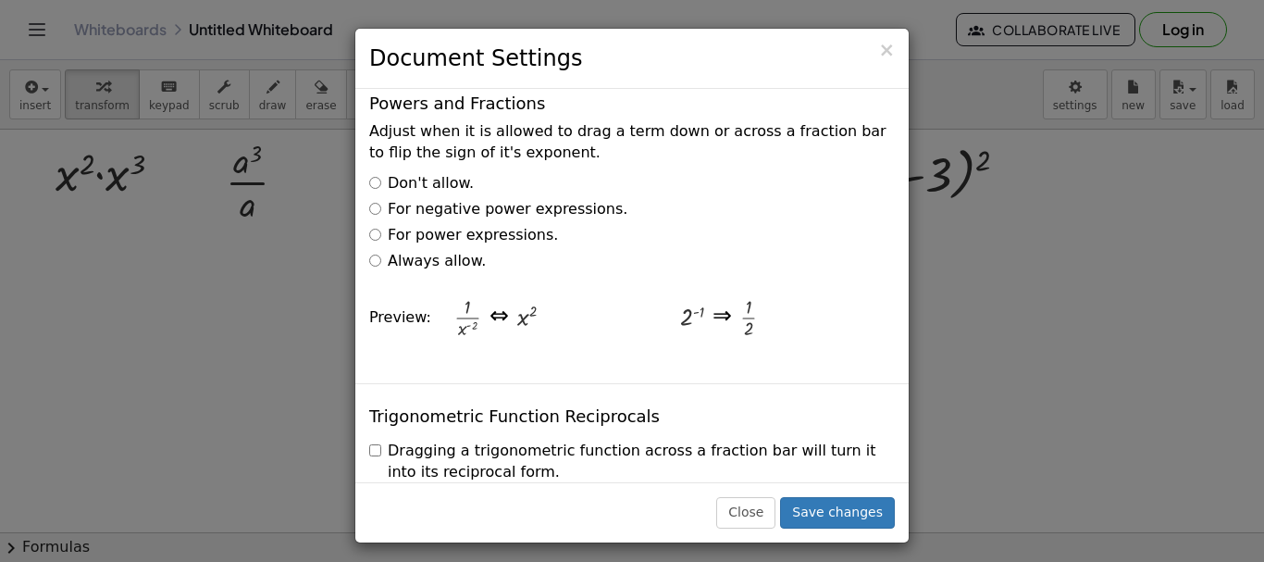
click at [425, 251] on label "Always allow." at bounding box center [427, 261] width 117 height 21
click at [423, 225] on label "For power expressions." at bounding box center [463, 235] width 189 height 21
click at [423, 251] on label "Always allow." at bounding box center [427, 261] width 117 height 21
click at [422, 188] on div "Adjust when it is allowed to drag a term down or across a fraction bar to flip …" at bounding box center [632, 237] width 526 height 232
click at [421, 225] on label "For power expressions." at bounding box center [463, 235] width 189 height 21
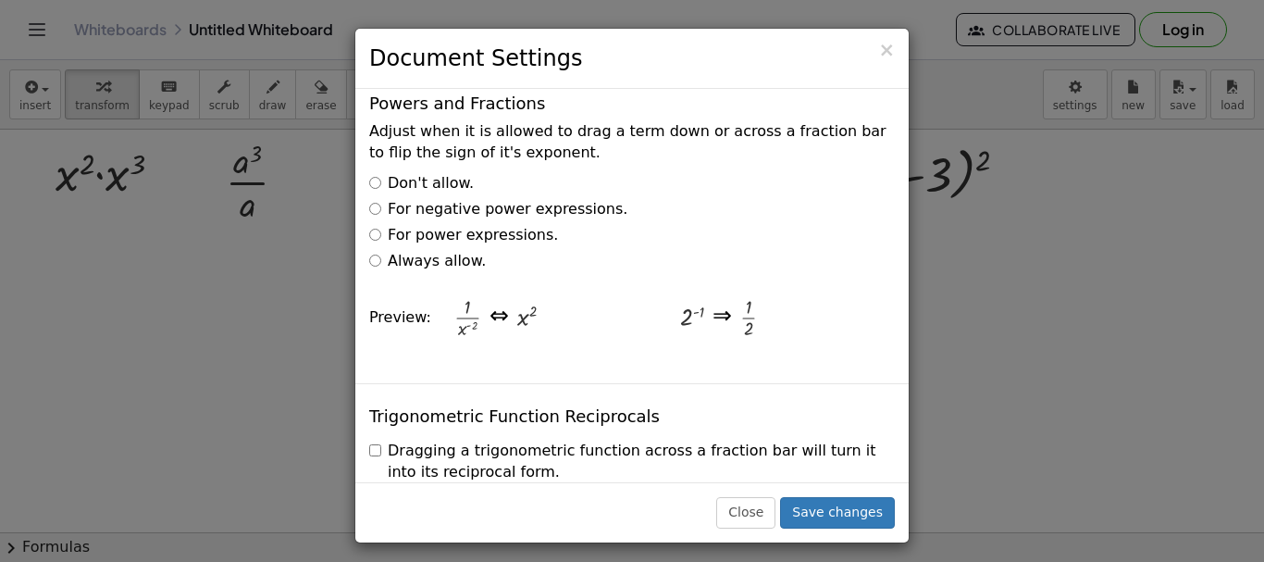
click at [420, 199] on label "For negative power expressions." at bounding box center [498, 209] width 258 height 21
click at [418, 225] on label "For power expressions." at bounding box center [463, 235] width 189 height 21
click at [419, 199] on label "For negative power expressions." at bounding box center [498, 209] width 258 height 21
click at [419, 173] on label "Don't allow." at bounding box center [421, 183] width 105 height 21
click at [420, 251] on label "Always allow." at bounding box center [427, 261] width 117 height 21
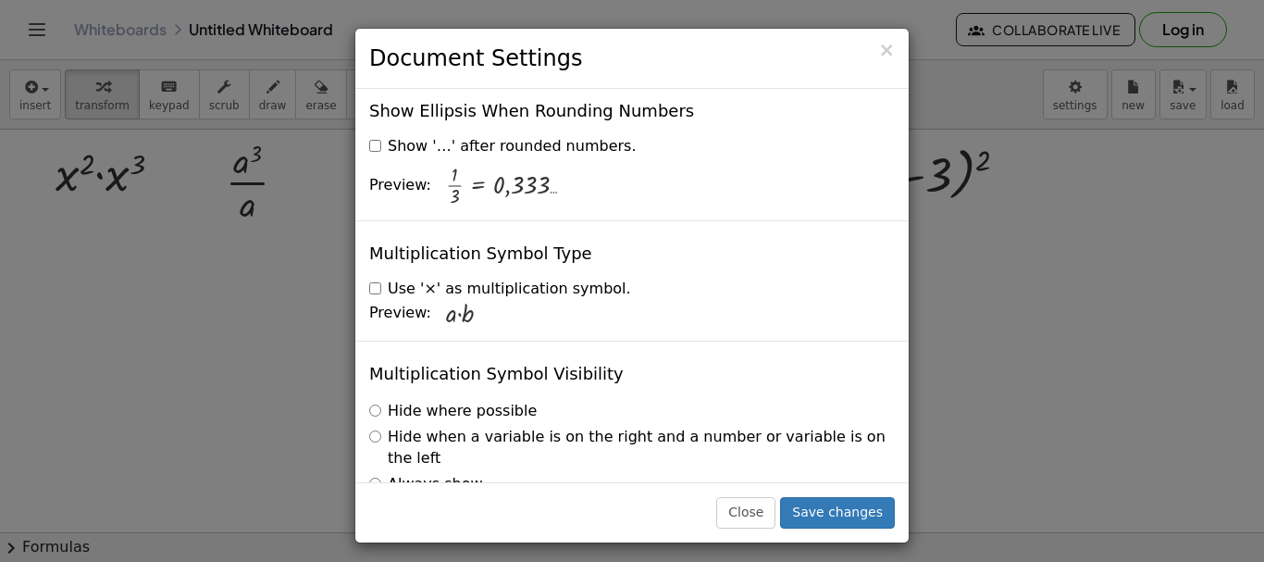
scroll to position [4551, 0]
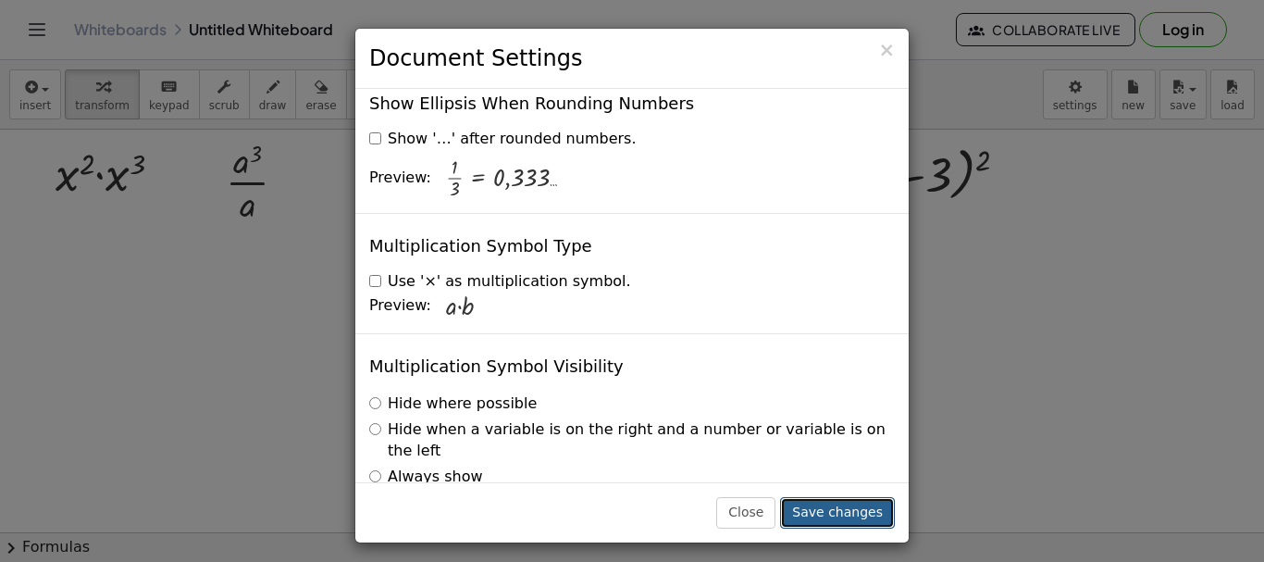
click at [843, 515] on button "Save changes" at bounding box center [837, 512] width 115 height 31
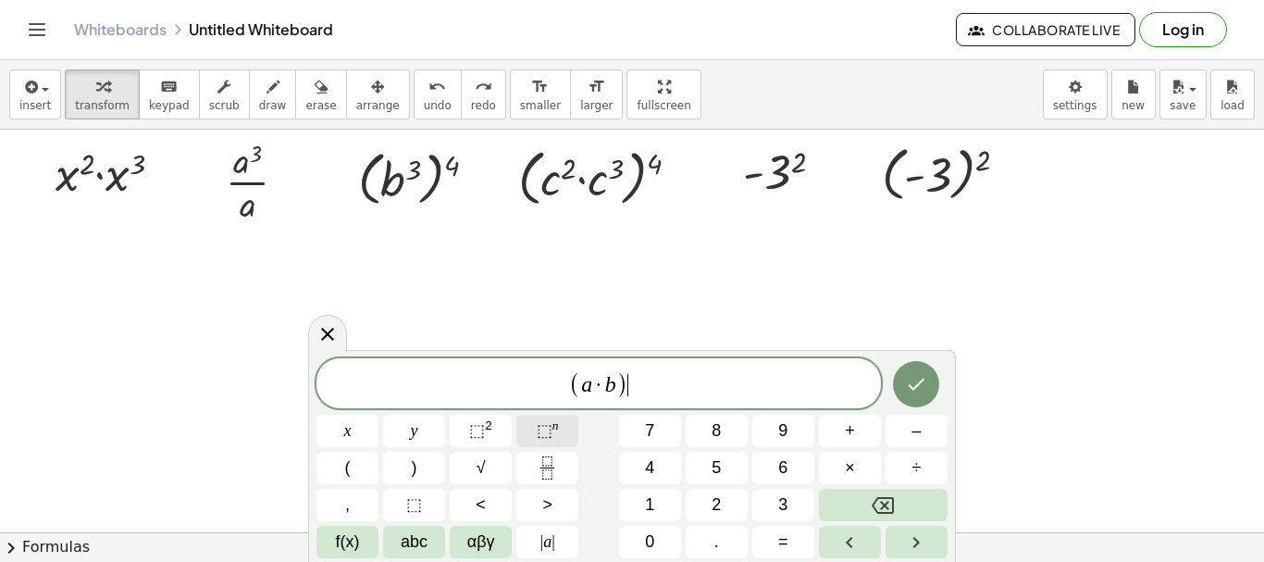
click at [551, 426] on span "⬚" at bounding box center [545, 430] width 16 height 19
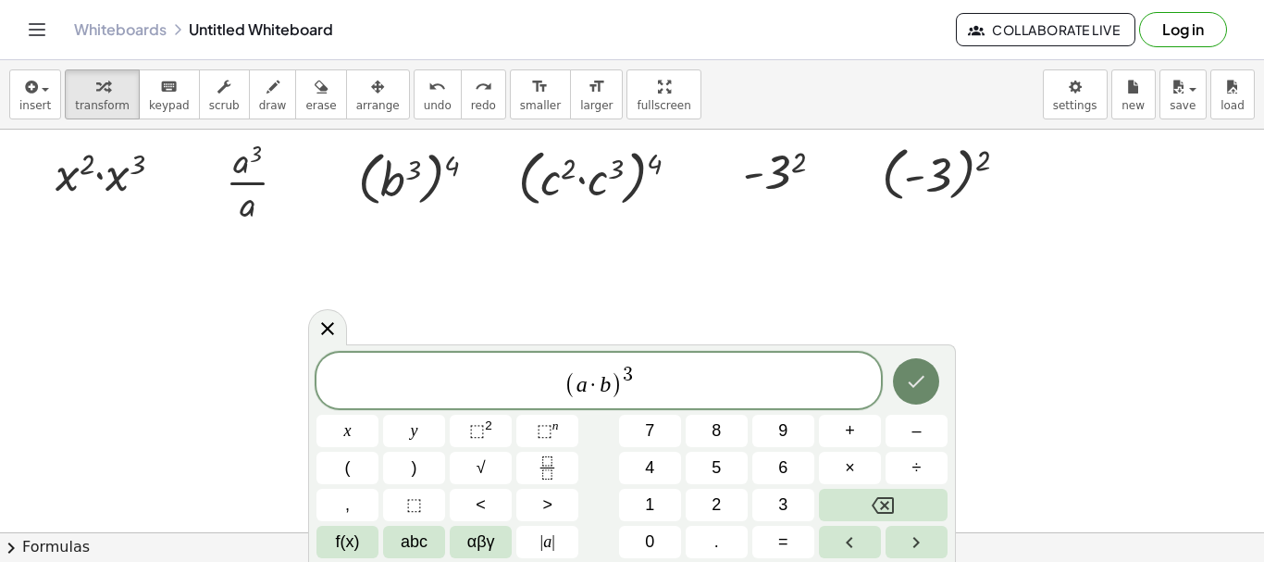
click at [924, 382] on icon "Done" at bounding box center [916, 381] width 22 height 22
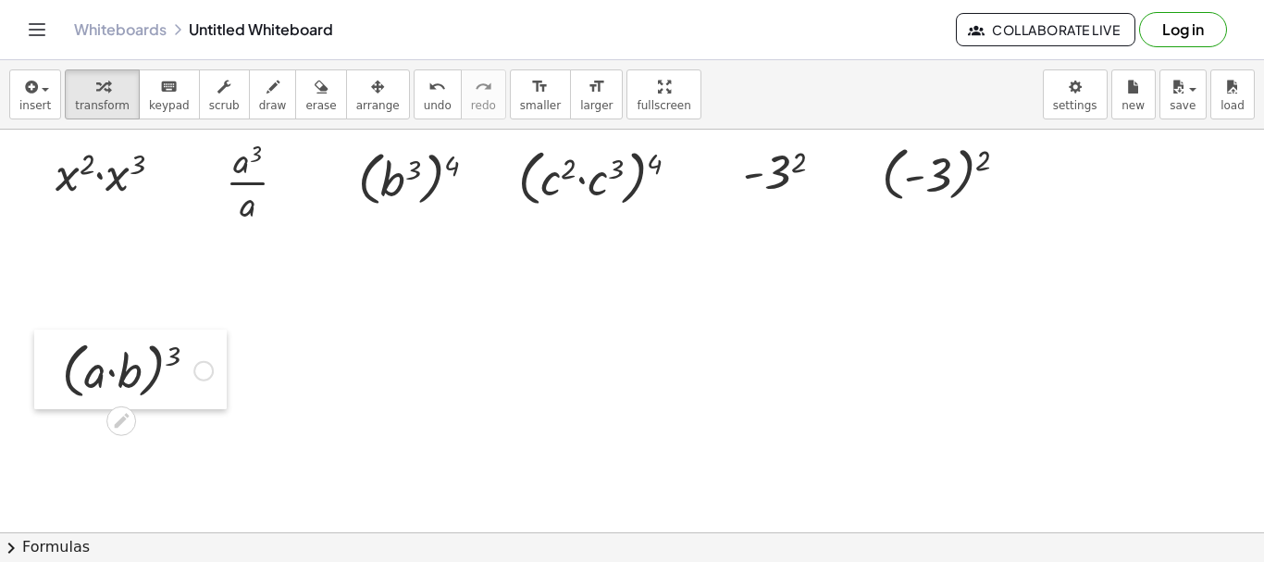
drag, startPoint x: 112, startPoint y: 405, endPoint x: 51, endPoint y: 372, distance: 69.6
click at [51, 372] on div at bounding box center [48, 370] width 28 height 80
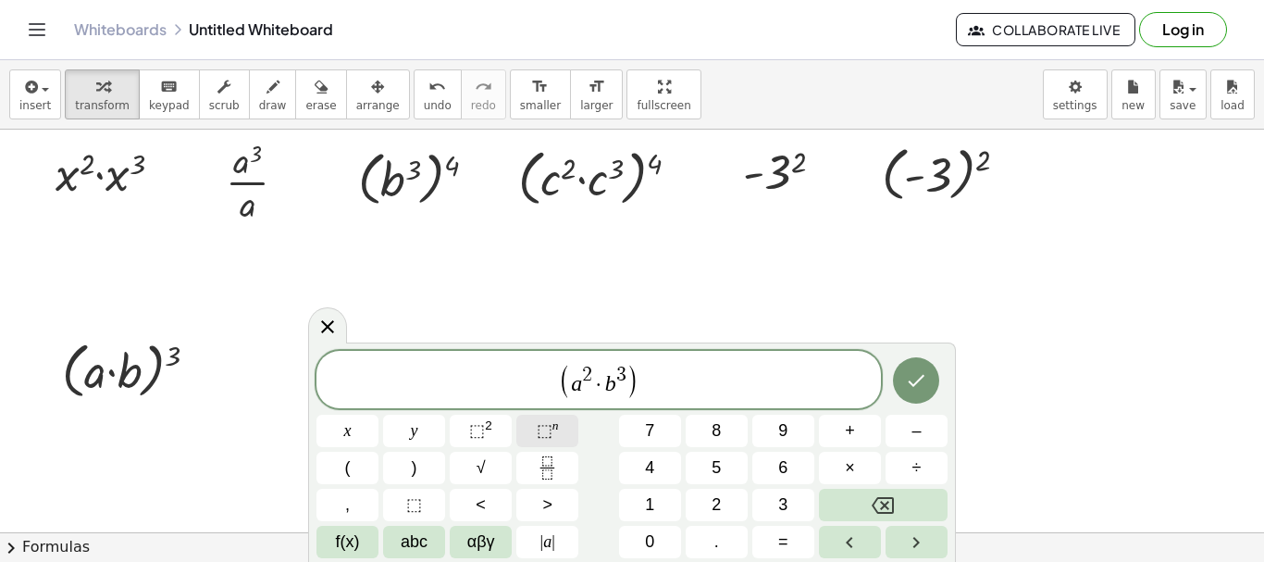
click at [557, 430] on sup "n" at bounding box center [556, 425] width 6 height 14
click at [917, 375] on icon "Done" at bounding box center [916, 380] width 22 height 22
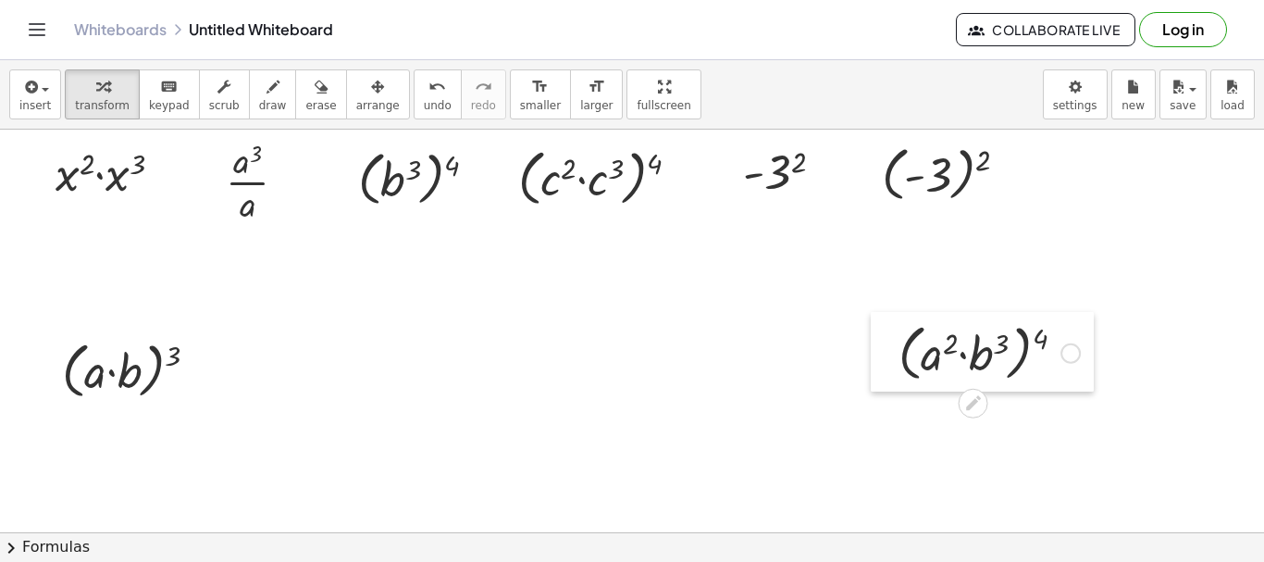
drag, startPoint x: 332, startPoint y: 416, endPoint x: 889, endPoint y: 353, distance: 559.8
click at [889, 353] on div at bounding box center [885, 352] width 28 height 80
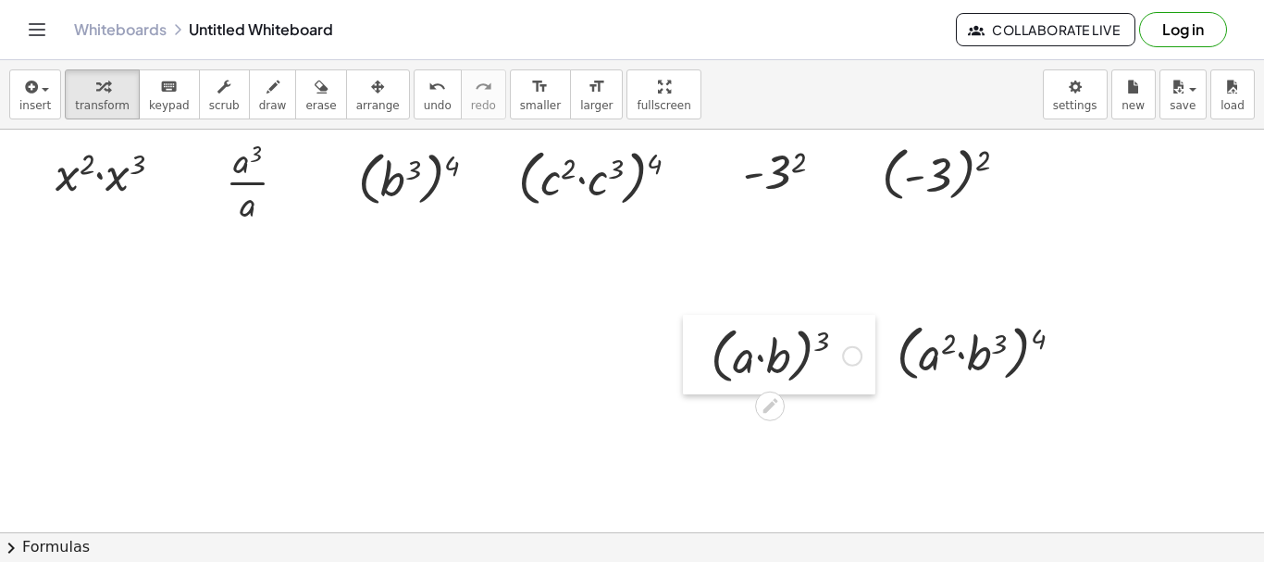
drag, startPoint x: 50, startPoint y: 376, endPoint x: 678, endPoint y: 352, distance: 628.0
click at [691, 356] on div at bounding box center [697, 355] width 28 height 80
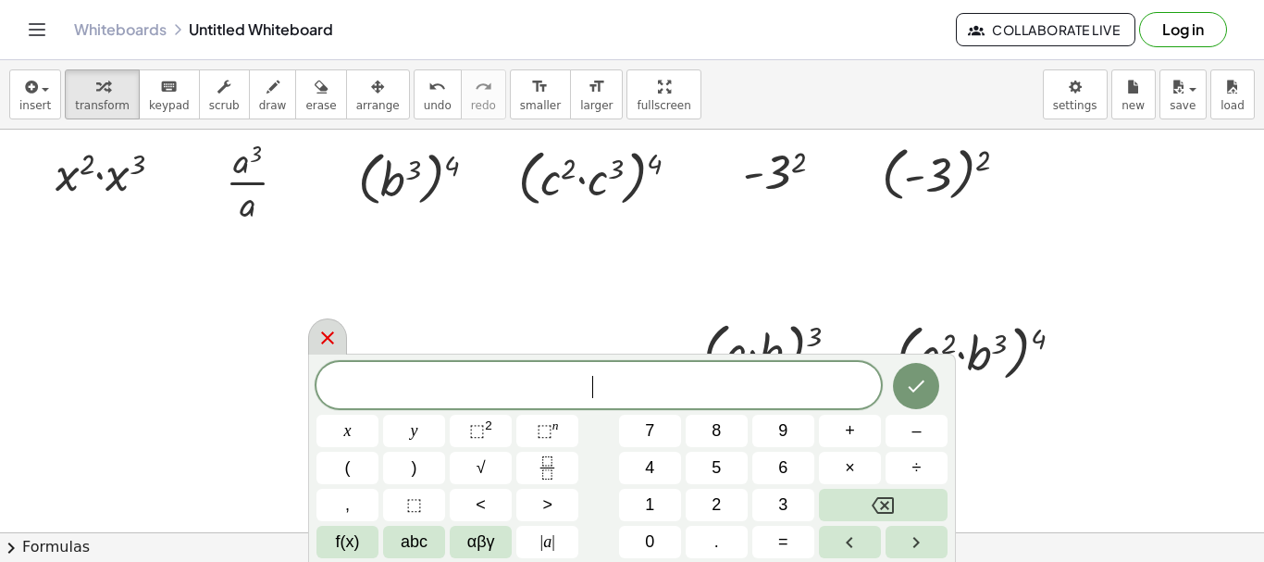
click at [318, 337] on icon at bounding box center [328, 338] width 22 height 22
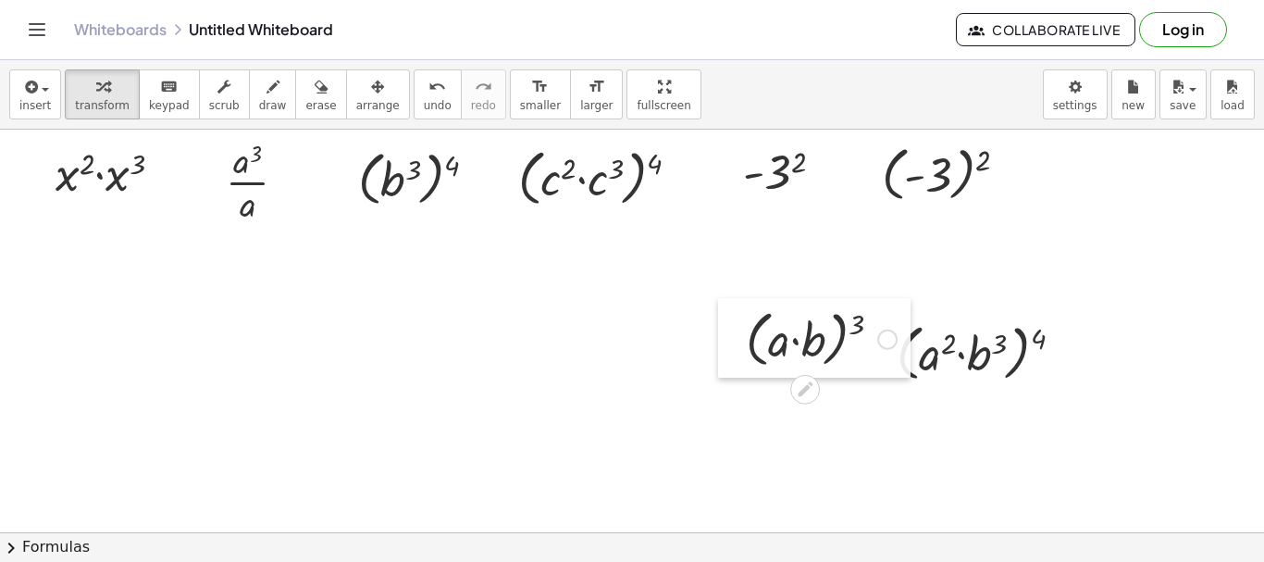
drag, startPoint x: 698, startPoint y: 354, endPoint x: 740, endPoint y: 342, distance: 44.2
click at [740, 342] on div at bounding box center [732, 338] width 28 height 80
click at [967, 354] on div at bounding box center [988, 352] width 200 height 70
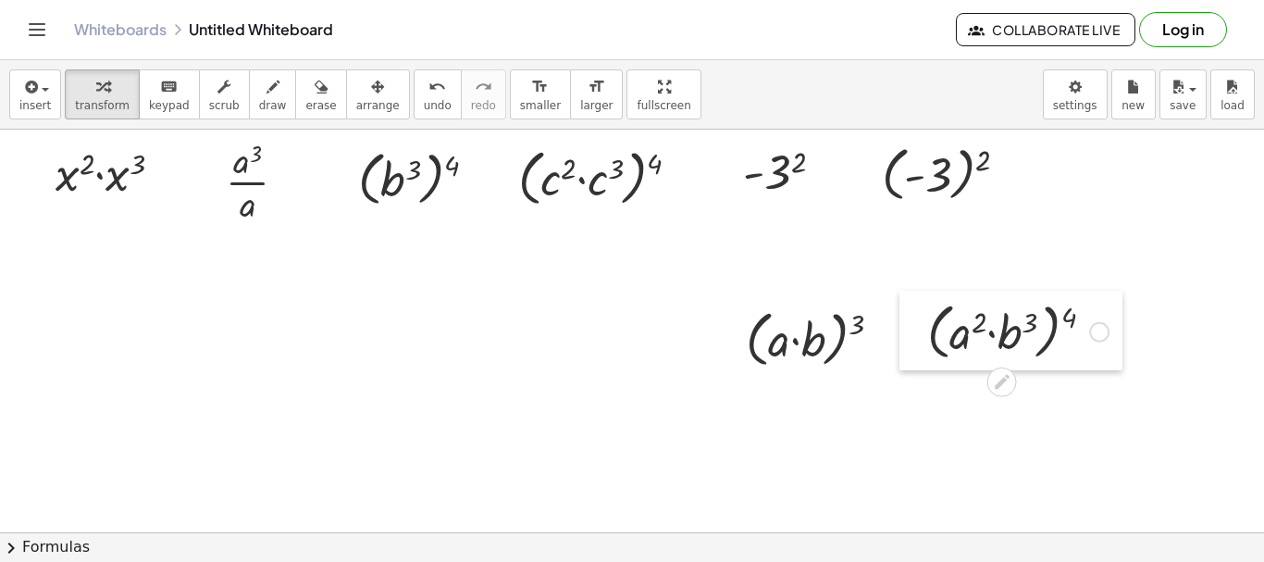
drag, startPoint x: 888, startPoint y: 354, endPoint x: 915, endPoint y: 337, distance: 32.4
click at [915, 337] on div at bounding box center [914, 331] width 28 height 80
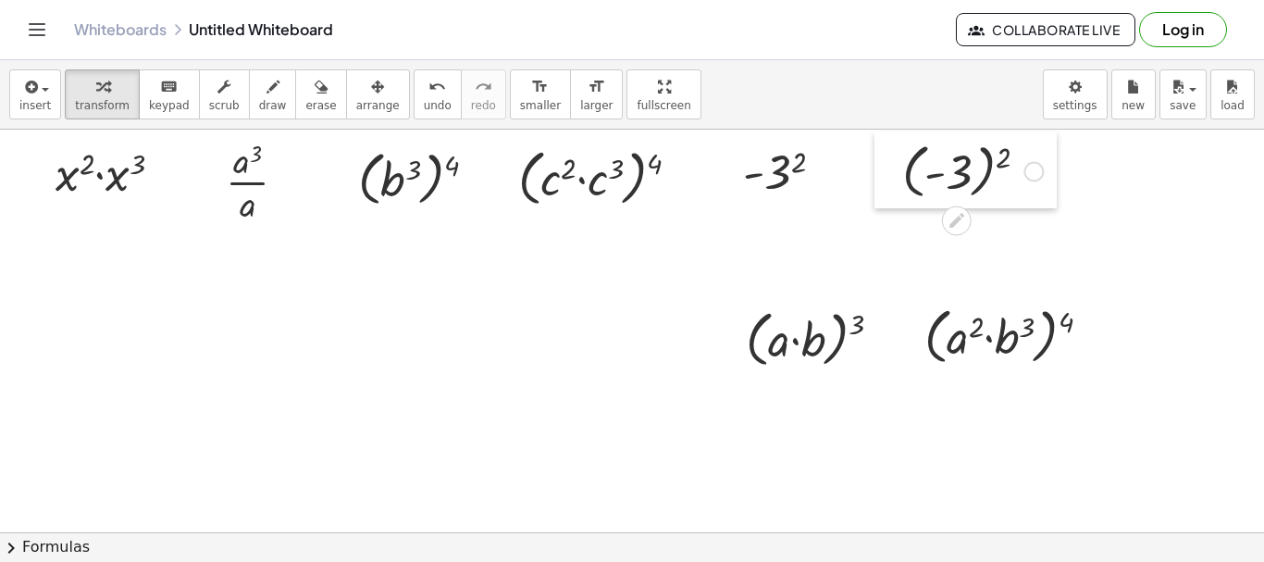
drag, startPoint x: 874, startPoint y: 180, endPoint x: 899, endPoint y: 178, distance: 25.1
click at [899, 178] on div at bounding box center [889, 169] width 28 height 77
click at [100, 211] on icon at bounding box center [100, 220] width 19 height 19
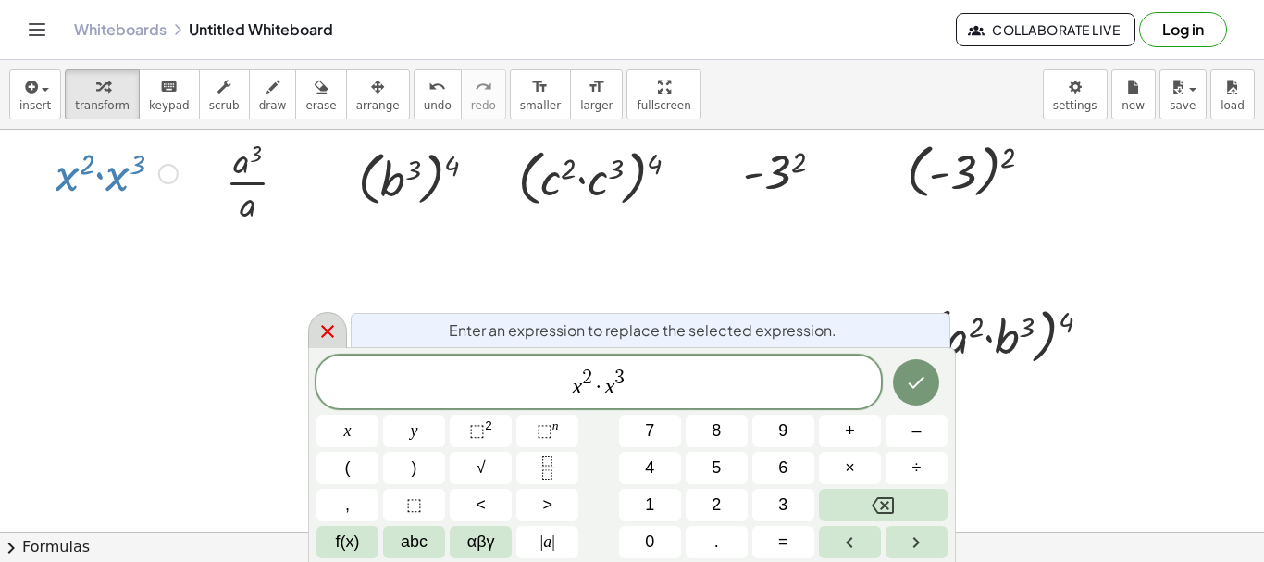
click at [326, 329] on icon at bounding box center [327, 331] width 13 height 13
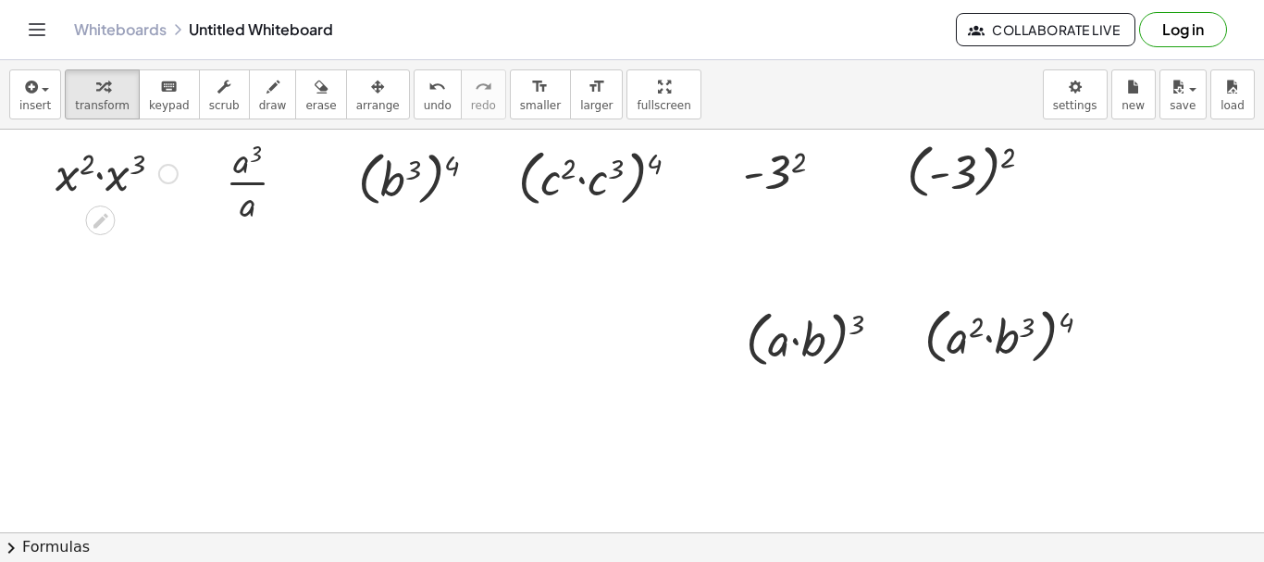
click at [163, 176] on div at bounding box center [168, 174] width 20 height 20
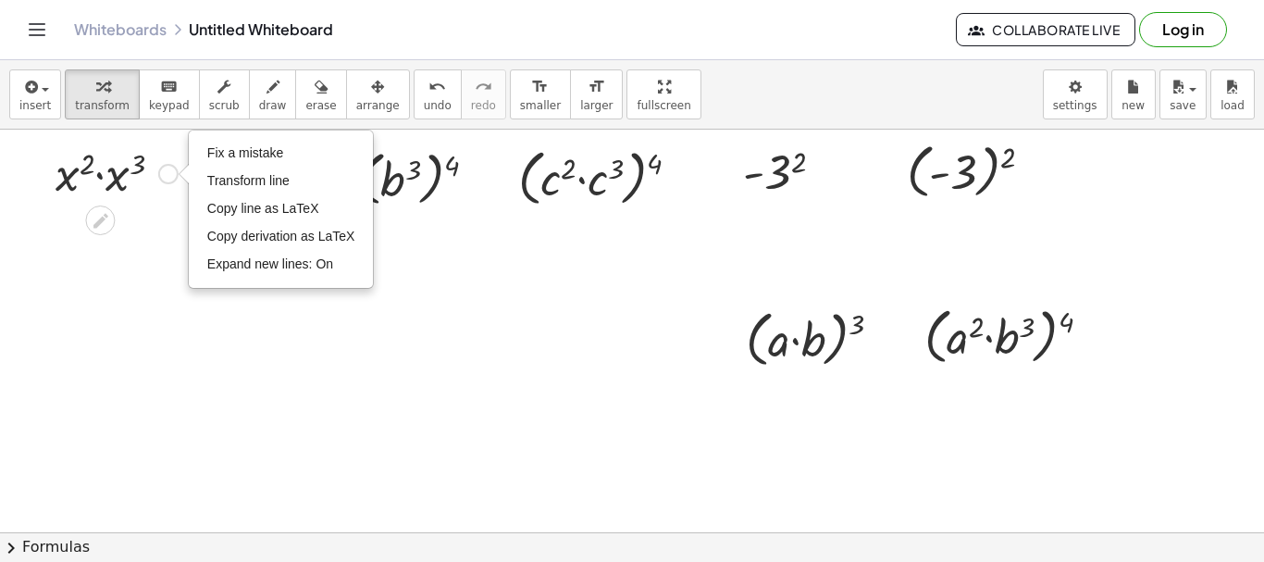
click at [101, 180] on div at bounding box center [116, 172] width 141 height 63
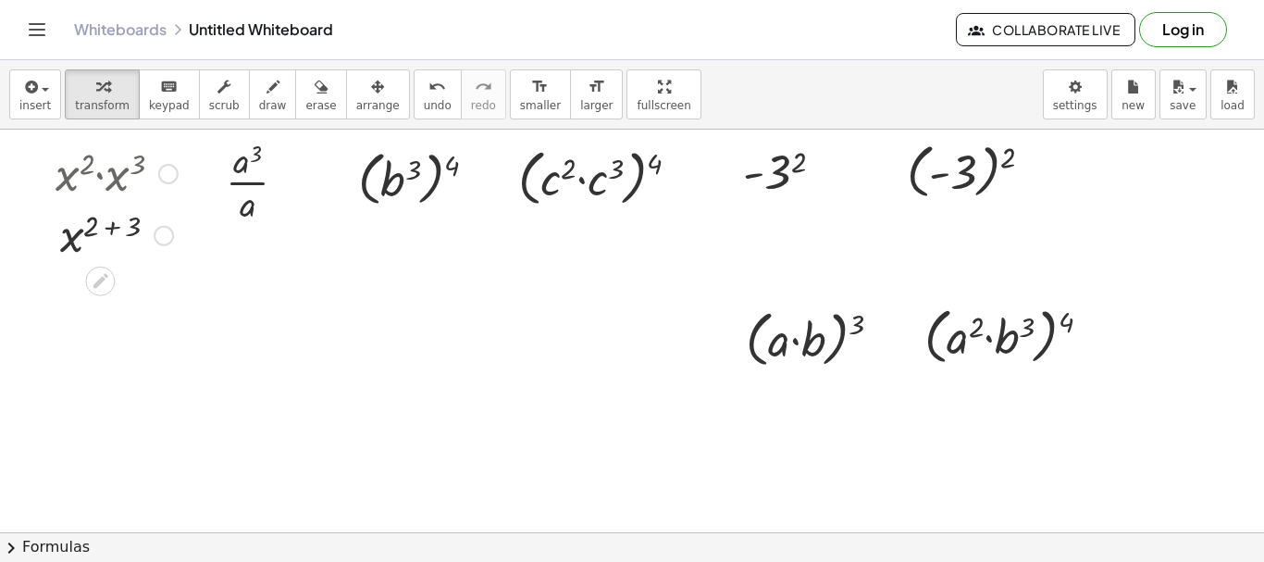
click at [163, 242] on div "Fix a mistake Transform line Copy line as LaTeX Copy derivation as LaTeX Expand…" at bounding box center [164, 236] width 20 height 20
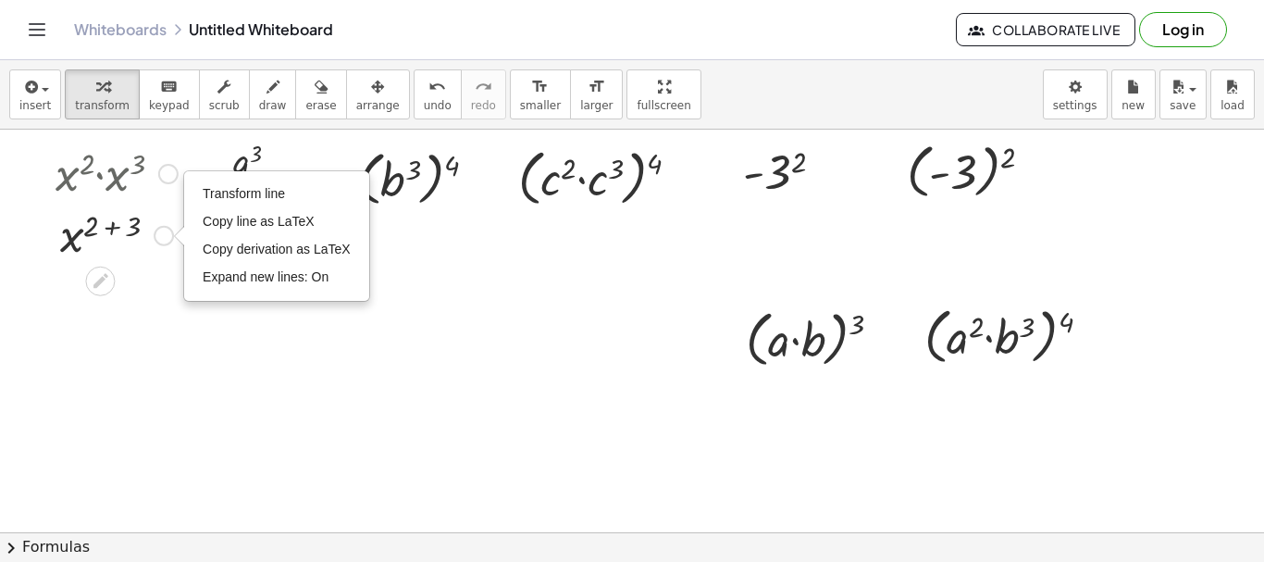
click at [104, 230] on div at bounding box center [116, 234] width 141 height 61
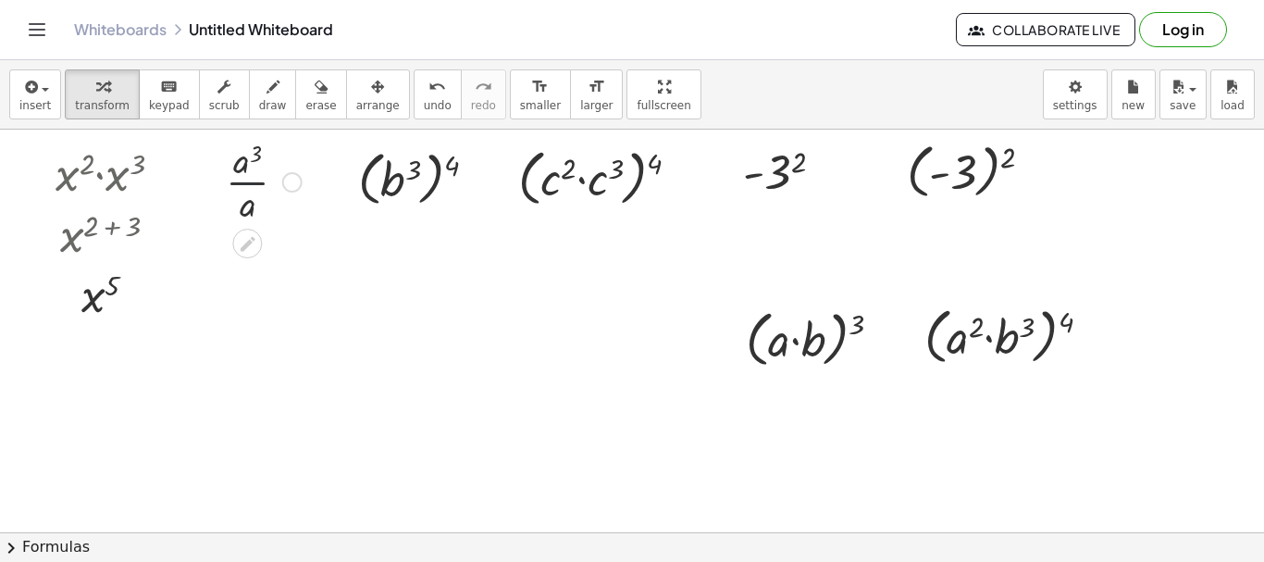
click at [242, 175] on div at bounding box center [264, 180] width 94 height 93
click at [241, 273] on div at bounding box center [264, 257] width 94 height 61
click at [414, 99] on button "undo undo" at bounding box center [438, 94] width 48 height 50
drag, startPoint x: 245, startPoint y: 208, endPoint x: 243, endPoint y: 168, distance: 40.8
click at [411, 191] on div at bounding box center [425, 177] width 152 height 68
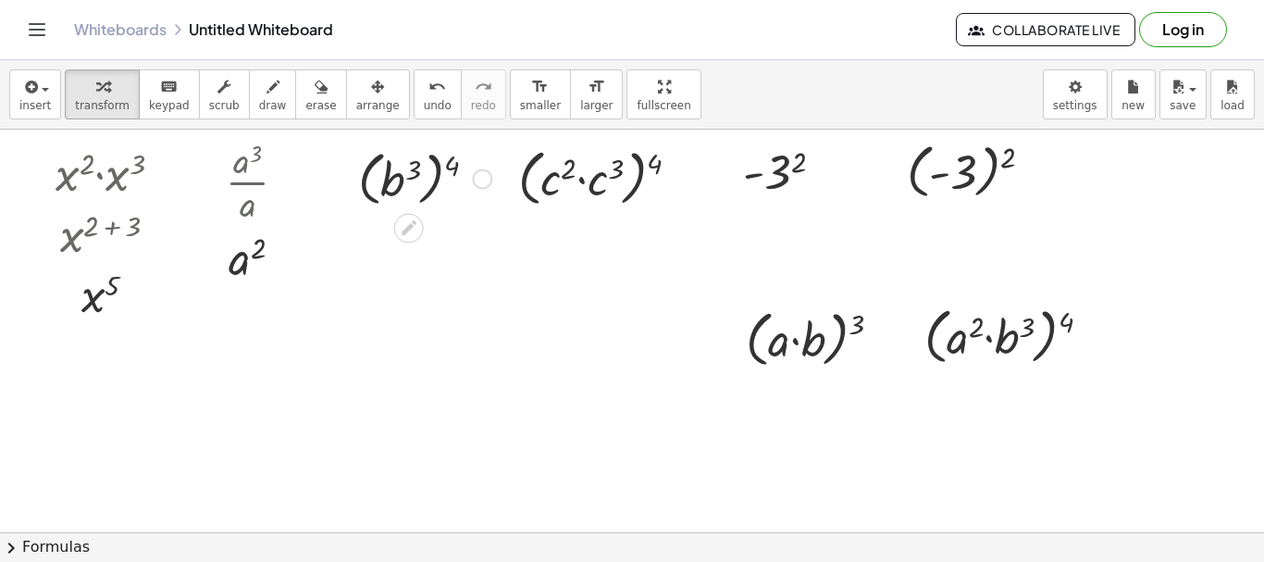
click at [383, 189] on div at bounding box center [425, 177] width 152 height 68
click at [444, 170] on div at bounding box center [425, 177] width 152 height 68
click at [404, 167] on div at bounding box center [425, 177] width 152 height 68
click at [413, 172] on div at bounding box center [425, 177] width 152 height 68
drag, startPoint x: 413, startPoint y: 172, endPoint x: 451, endPoint y: 171, distance: 38.0
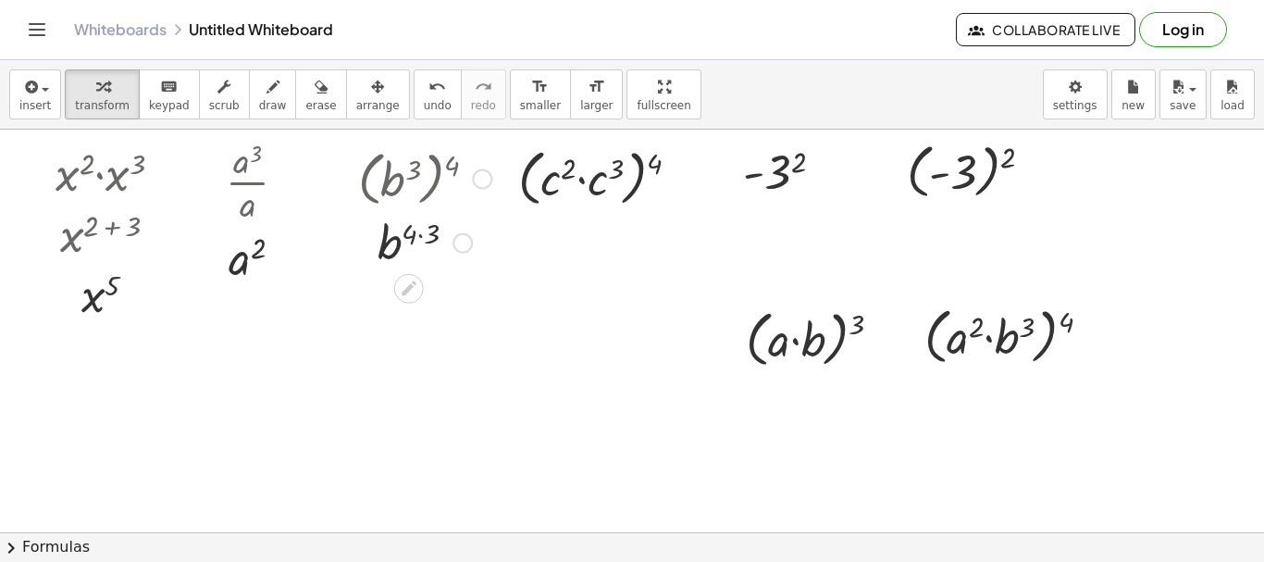
click at [406, 250] on div at bounding box center [425, 241] width 152 height 61
click at [421, 235] on div at bounding box center [425, 241] width 152 height 61
click at [581, 181] on div at bounding box center [606, 177] width 195 height 70
click at [591, 176] on div at bounding box center [607, 177] width 190 height 68
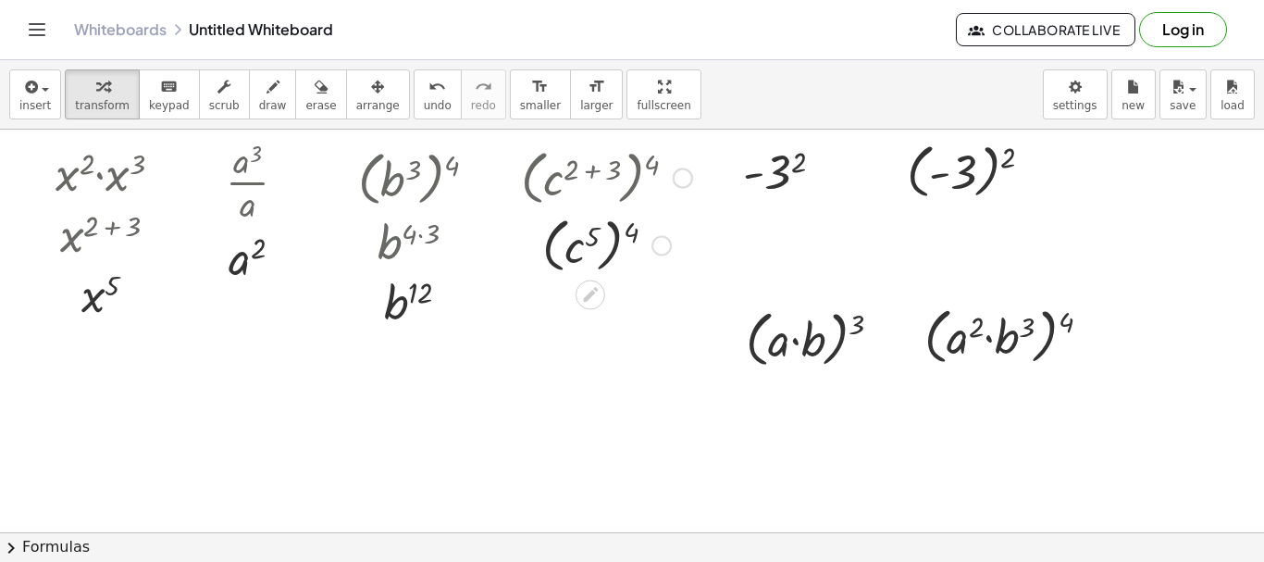
click at [591, 176] on div at bounding box center [607, 177] width 190 height 68
drag, startPoint x: 595, startPoint y: 237, endPoint x: 644, endPoint y: 237, distance: 49.1
click at [644, 237] on div at bounding box center [607, 244] width 190 height 68
click at [604, 241] on div at bounding box center [607, 244] width 190 height 61
click at [785, 169] on div at bounding box center [791, 171] width 114 height 61
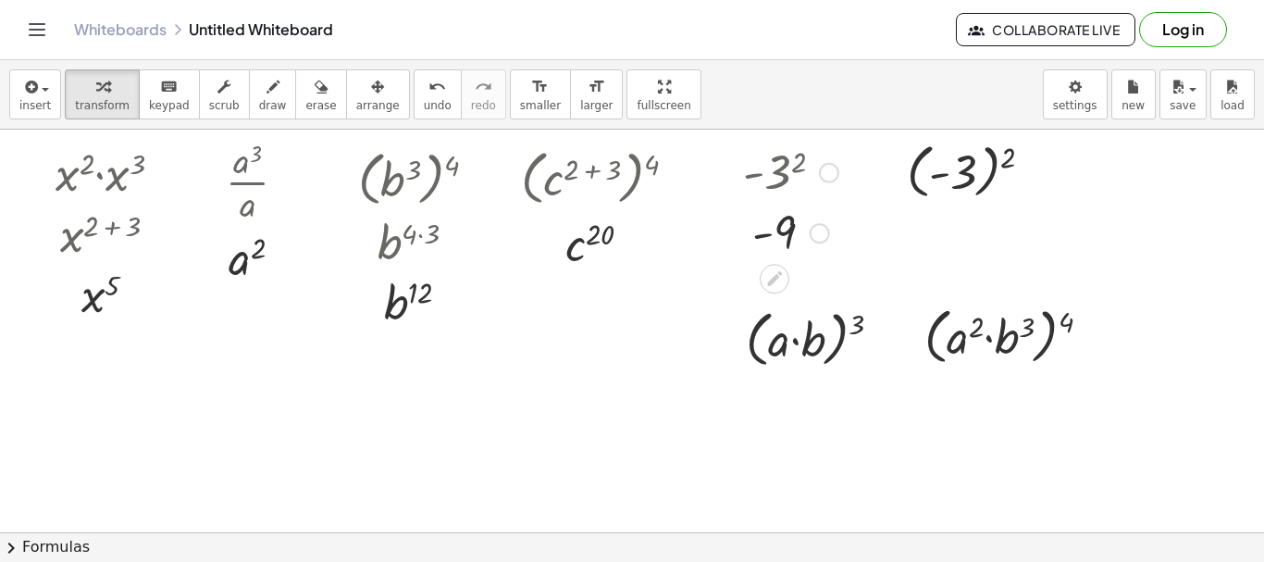
click at [785, 243] on div at bounding box center [791, 232] width 114 height 61
click at [797, 165] on div at bounding box center [791, 171] width 114 height 61
click at [968, 178] on div at bounding box center [977, 170] width 159 height 68
click at [981, 229] on div at bounding box center [977, 234] width 159 height 61
click at [795, 339] on div at bounding box center [821, 338] width 169 height 70
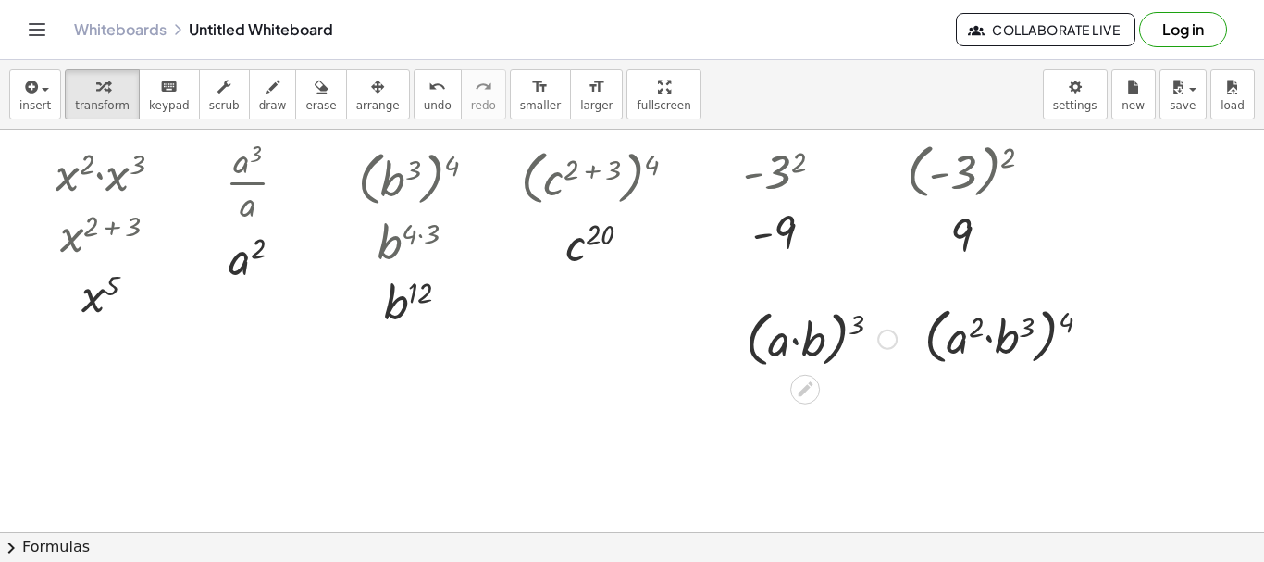
click at [795, 339] on div at bounding box center [821, 338] width 169 height 70
drag, startPoint x: 852, startPoint y: 329, endPoint x: 777, endPoint y: 344, distance: 77.5
click at [777, 344] on div at bounding box center [821, 338] width 169 height 70
click at [803, 413] on div at bounding box center [821, 404] width 169 height 63
drag, startPoint x: 1022, startPoint y: 335, endPoint x: 1060, endPoint y: 330, distance: 38.4
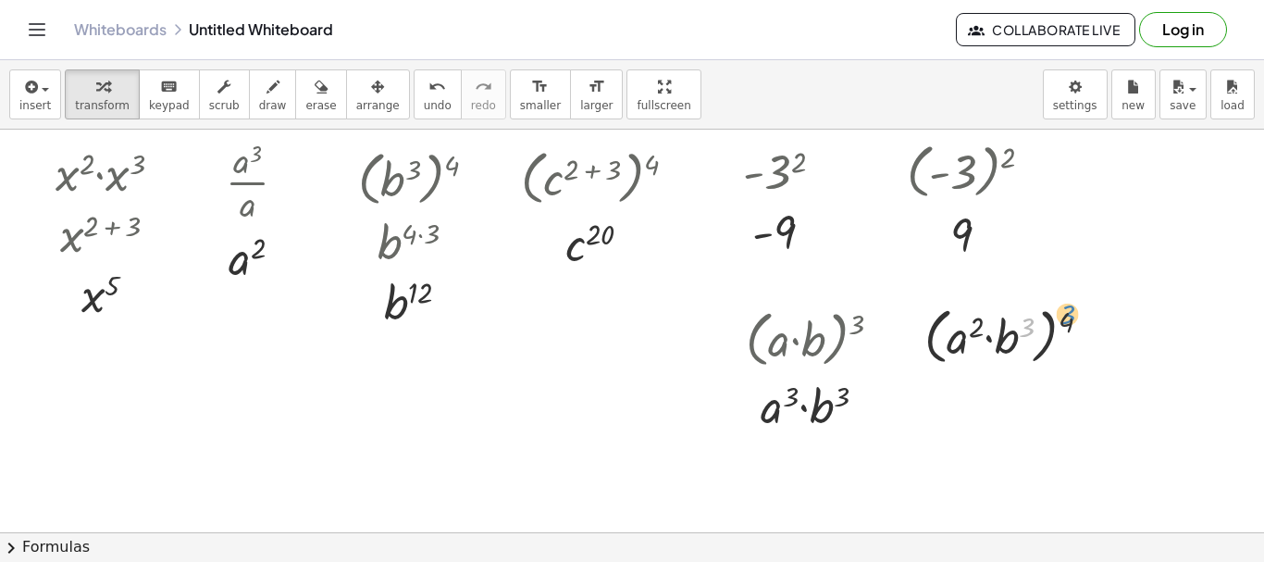
click at [1060, 330] on div at bounding box center [1015, 335] width 200 height 70
click at [988, 339] on div at bounding box center [1015, 335] width 200 height 70
drag, startPoint x: 1060, startPoint y: 321, endPoint x: 1014, endPoint y: 330, distance: 47.2
click at [1014, 330] on div at bounding box center [1015, 335] width 200 height 70
click at [974, 329] on div at bounding box center [1015, 335] width 182 height 63
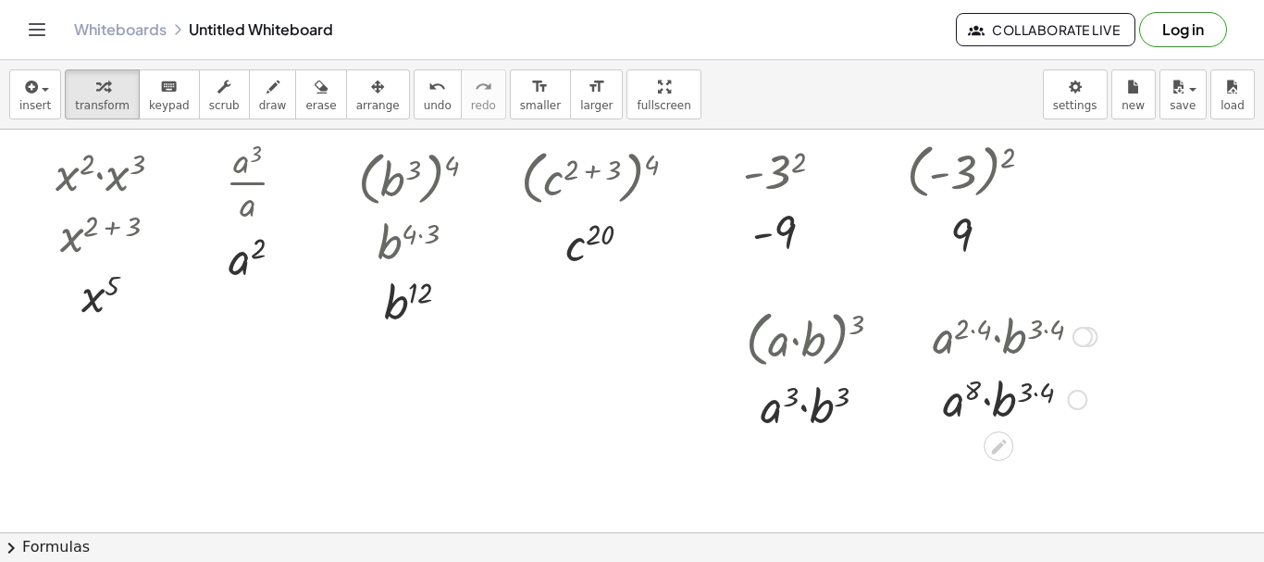
click at [1036, 397] on div at bounding box center [1015, 398] width 182 height 63
